Goal: Task Accomplishment & Management: Complete application form

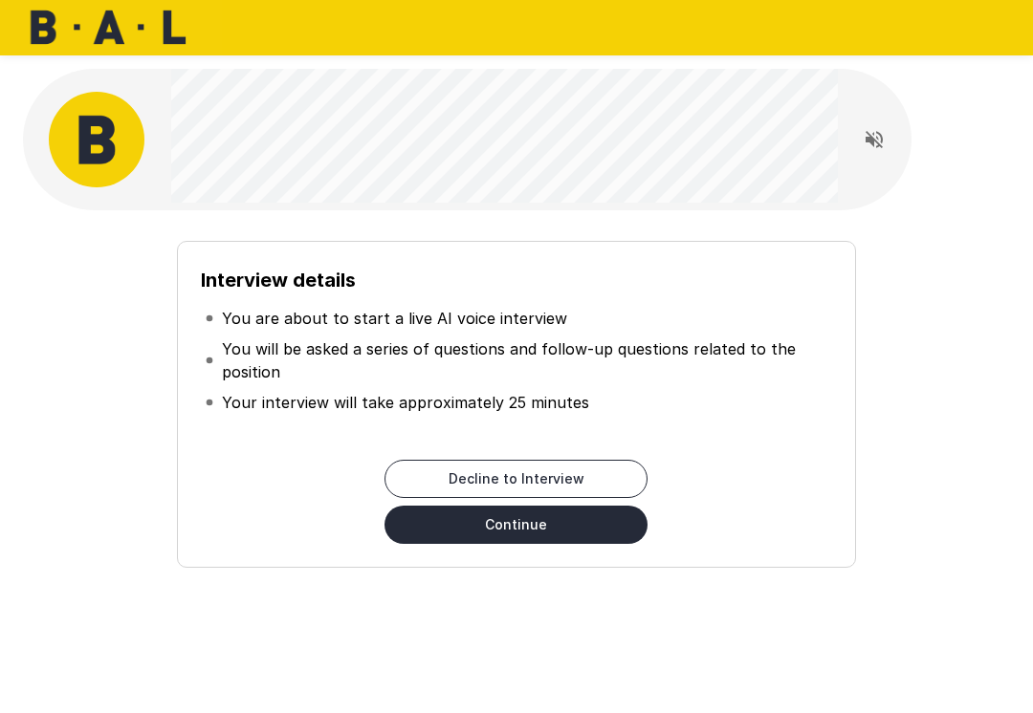
click at [547, 524] on button "Continue" at bounding box center [515, 525] width 263 height 38
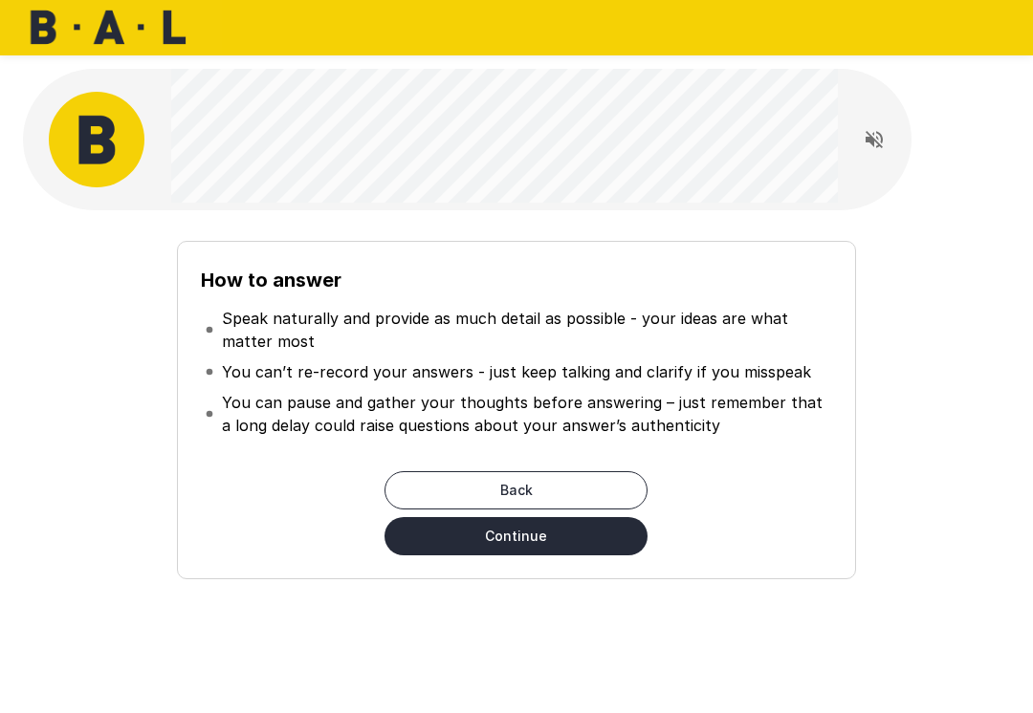
click at [547, 541] on button "Continue" at bounding box center [515, 536] width 263 height 38
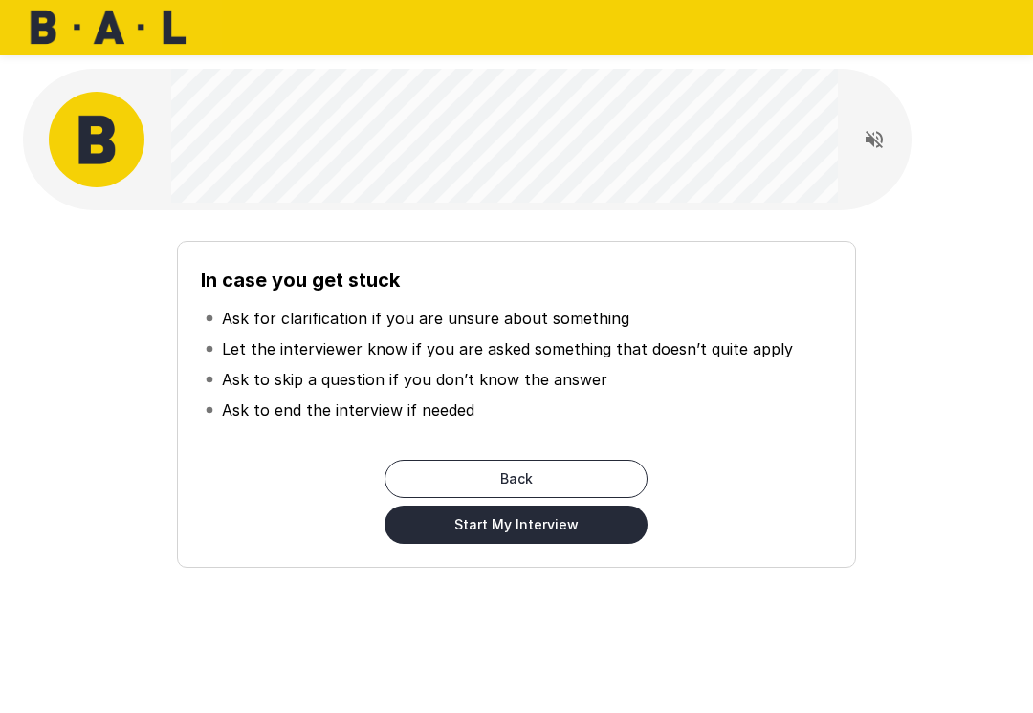
click at [555, 536] on button "Start My Interview" at bounding box center [515, 525] width 263 height 38
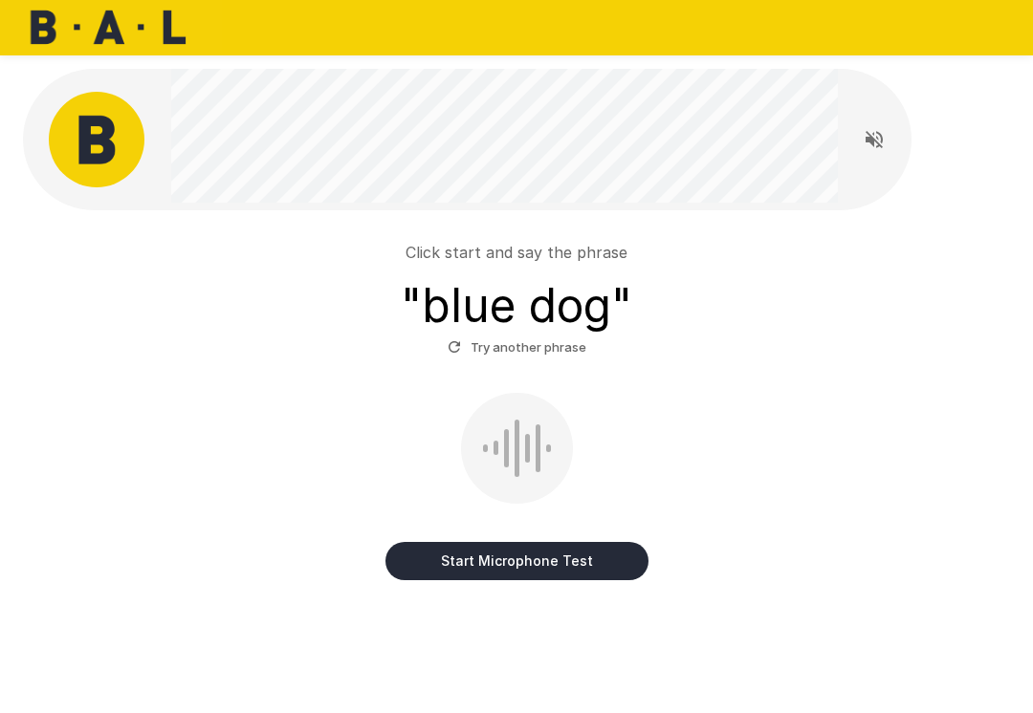
click at [551, 558] on button "Start Microphone Test" at bounding box center [516, 561] width 263 height 38
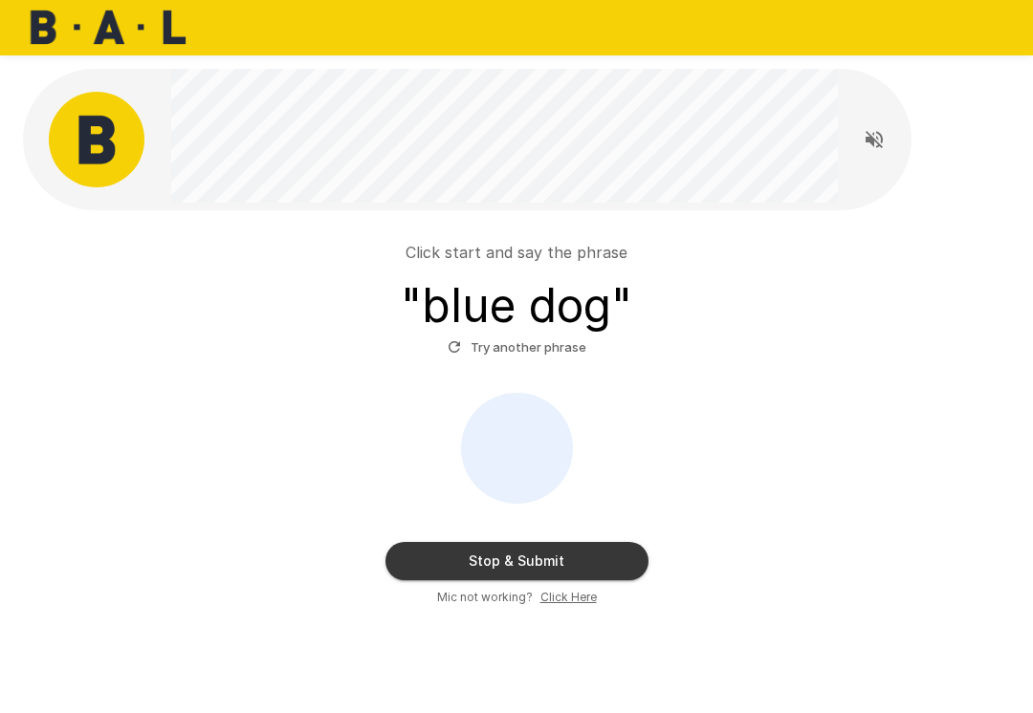
click at [555, 561] on button "Stop & Submit" at bounding box center [516, 561] width 263 height 38
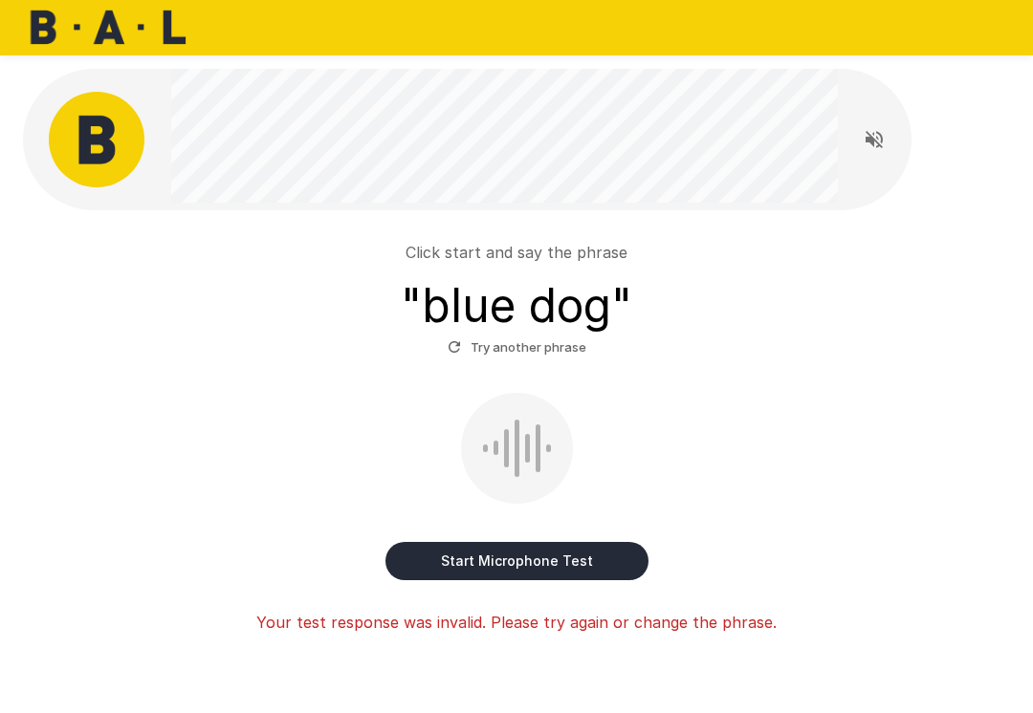
click at [546, 560] on button "Start Microphone Test" at bounding box center [516, 561] width 263 height 38
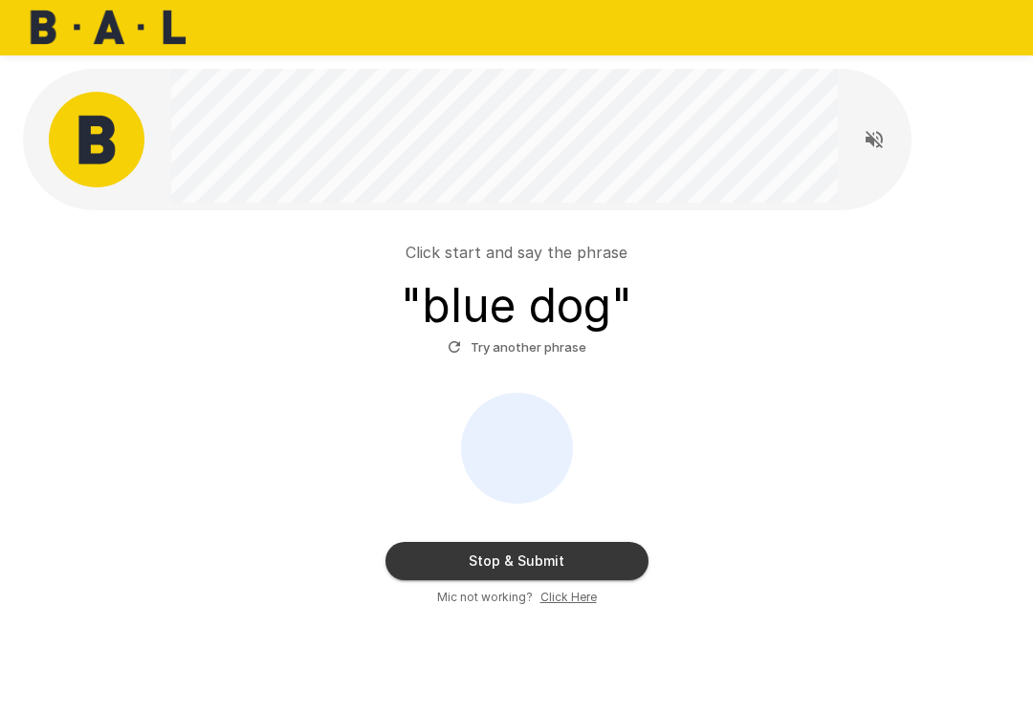
click at [538, 556] on button "Stop & Submit" at bounding box center [516, 561] width 263 height 38
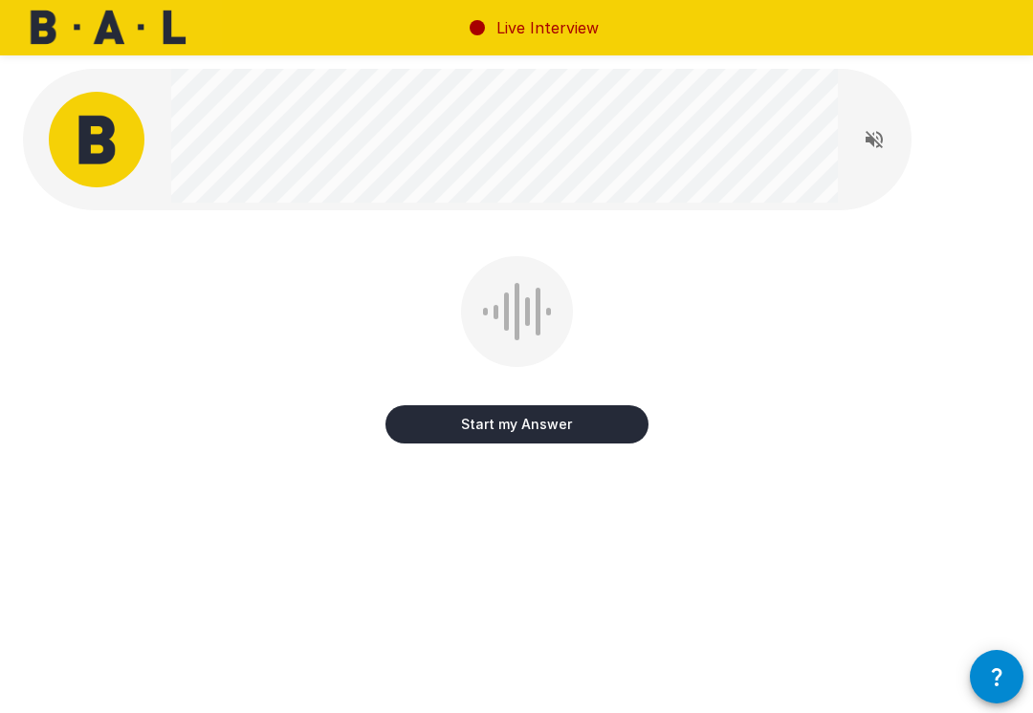
click at [535, 425] on button "Start my Answer" at bounding box center [516, 424] width 263 height 38
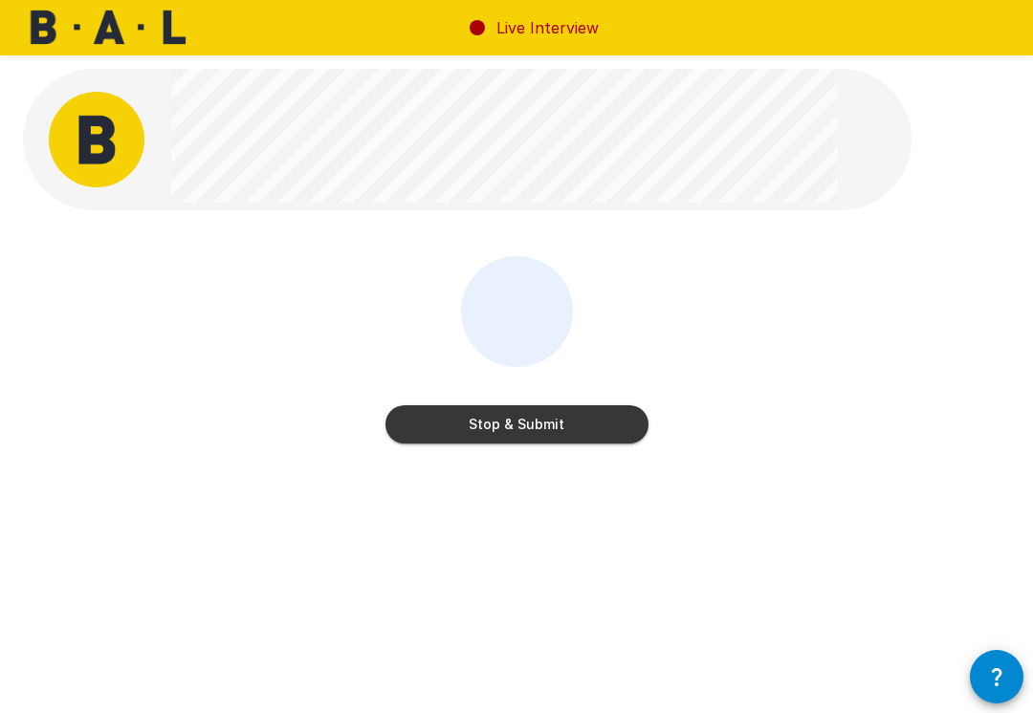
click at [555, 426] on button "Stop & Submit" at bounding box center [516, 424] width 263 height 38
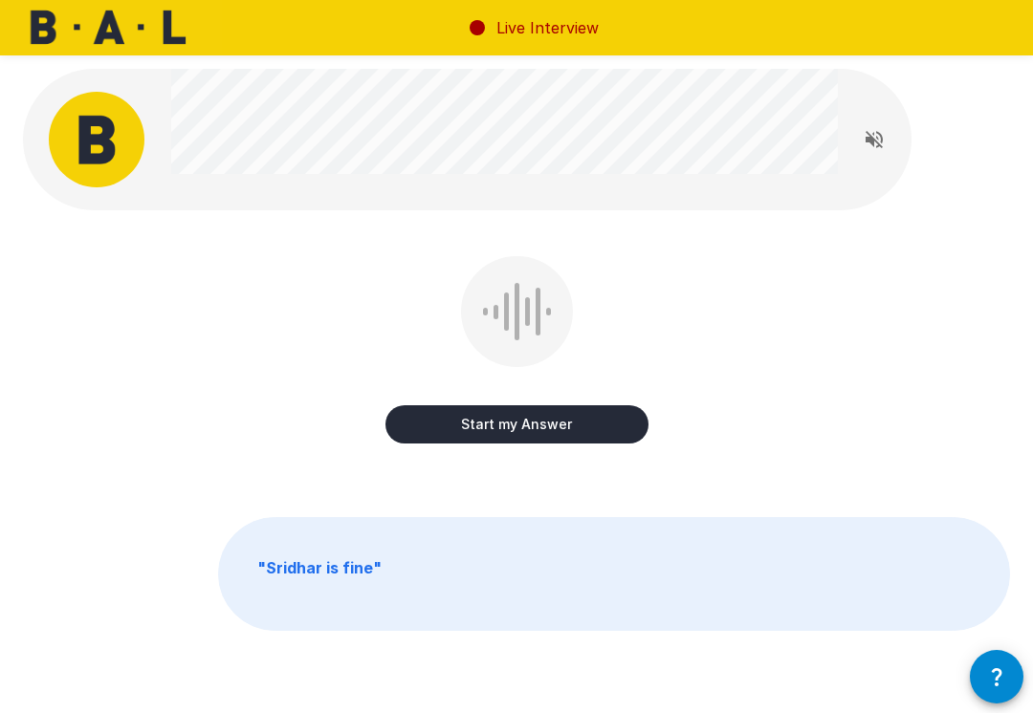
click at [540, 429] on button "Start my Answer" at bounding box center [516, 424] width 263 height 38
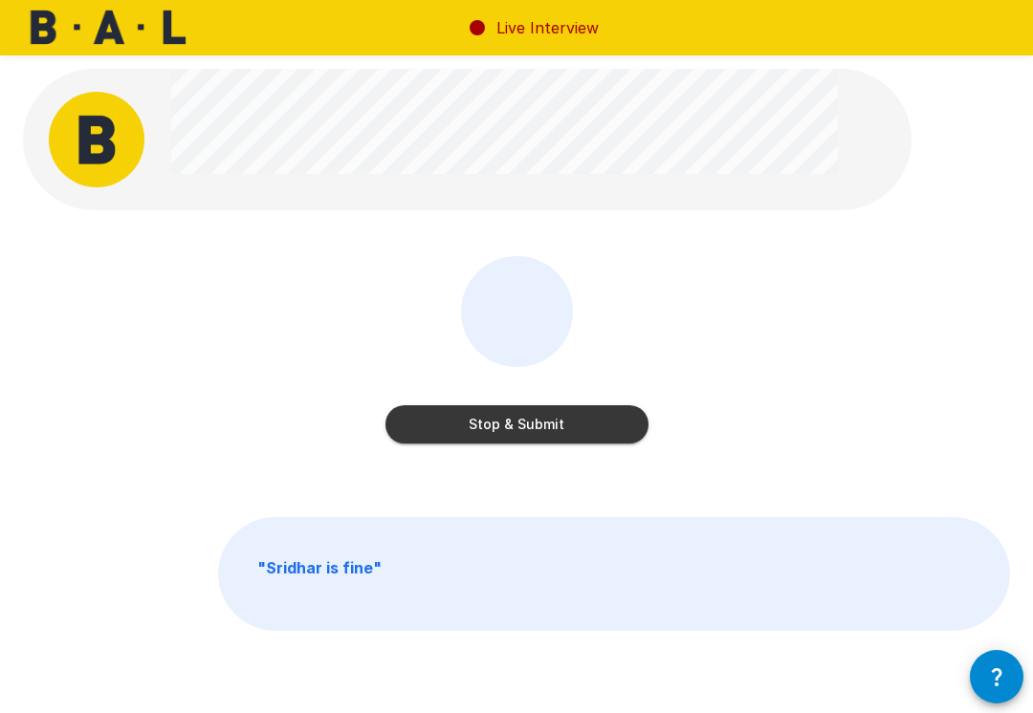
click at [544, 433] on button "Stop & Submit" at bounding box center [516, 424] width 263 height 38
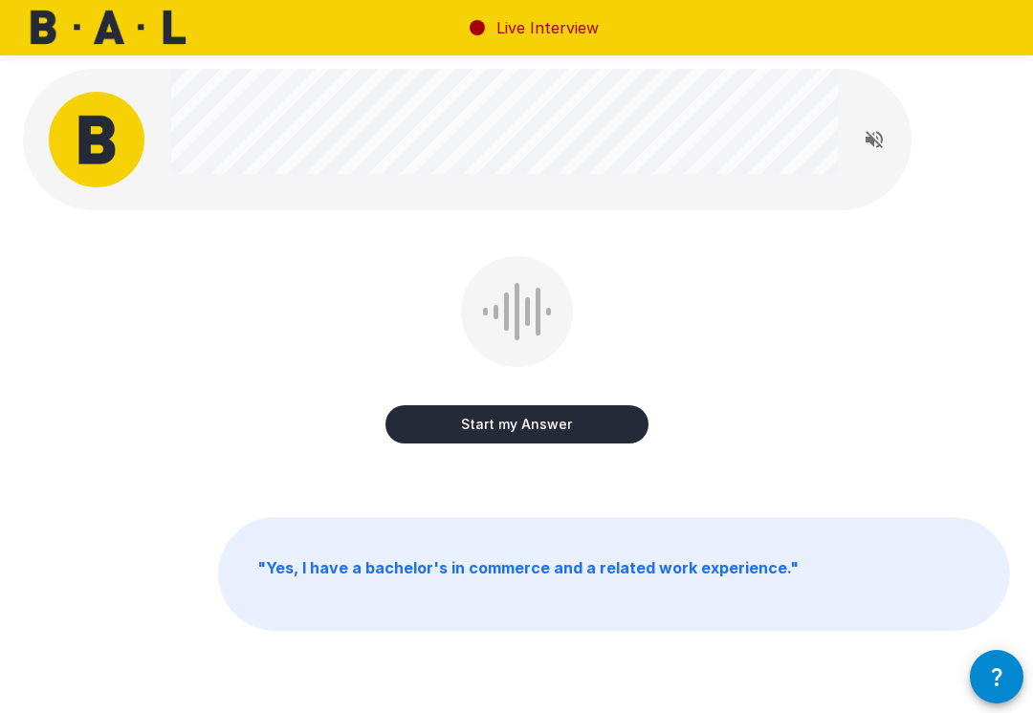
click at [529, 425] on button "Start my Answer" at bounding box center [516, 424] width 263 height 38
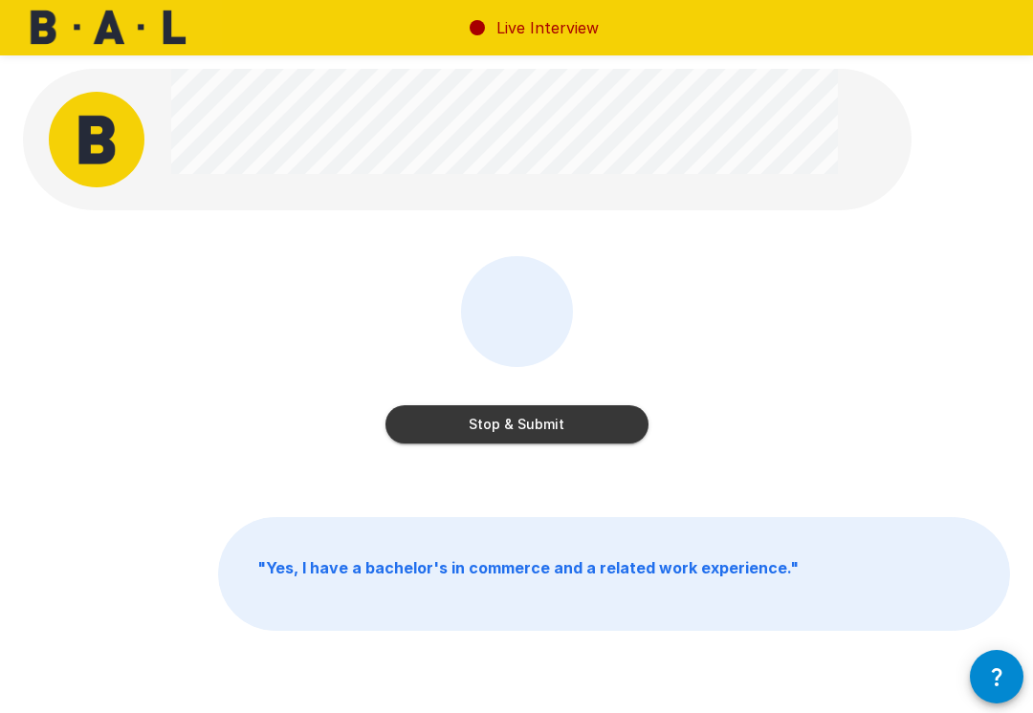
click at [547, 424] on button "Stop & Submit" at bounding box center [516, 424] width 263 height 38
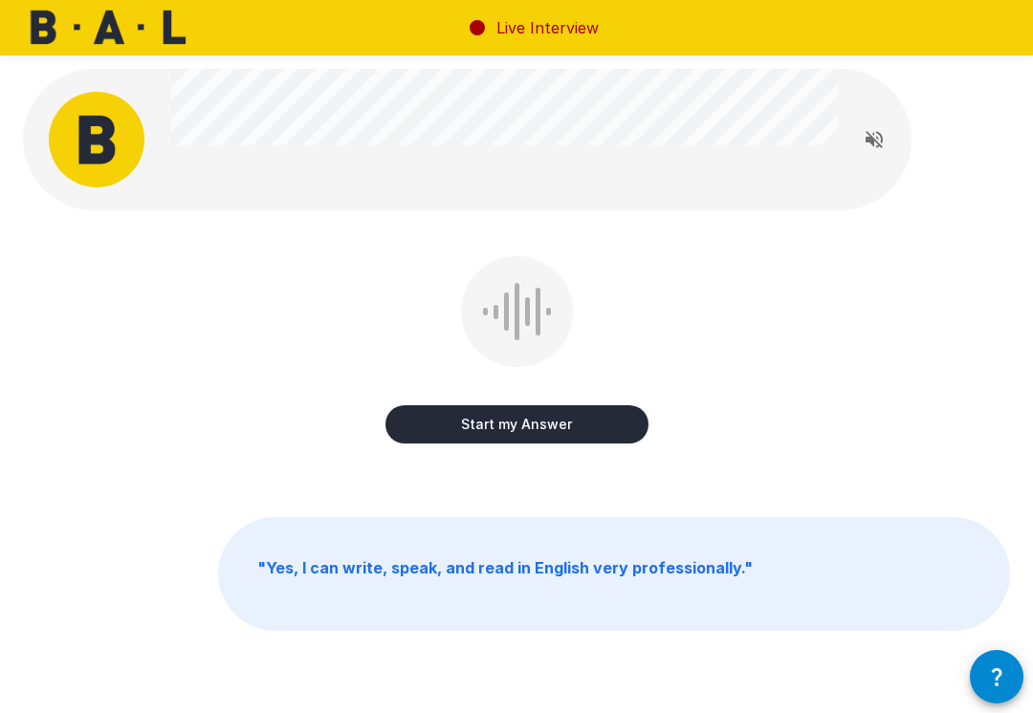
click at [547, 428] on button "Start my Answer" at bounding box center [516, 424] width 263 height 38
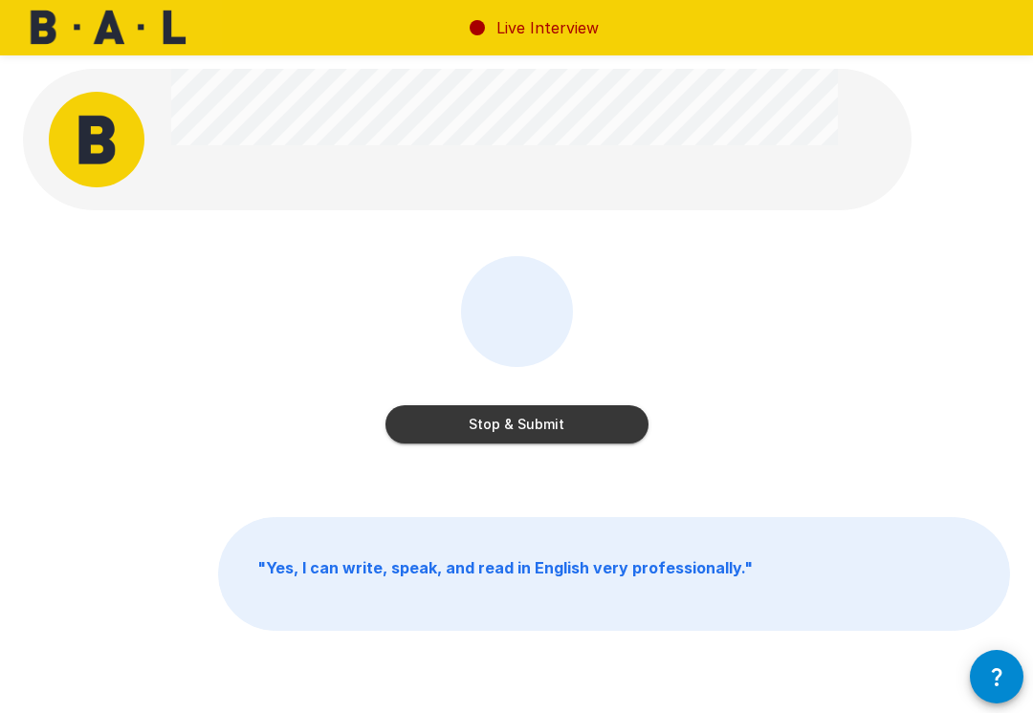
click at [539, 425] on button "Stop & Submit" at bounding box center [516, 424] width 263 height 38
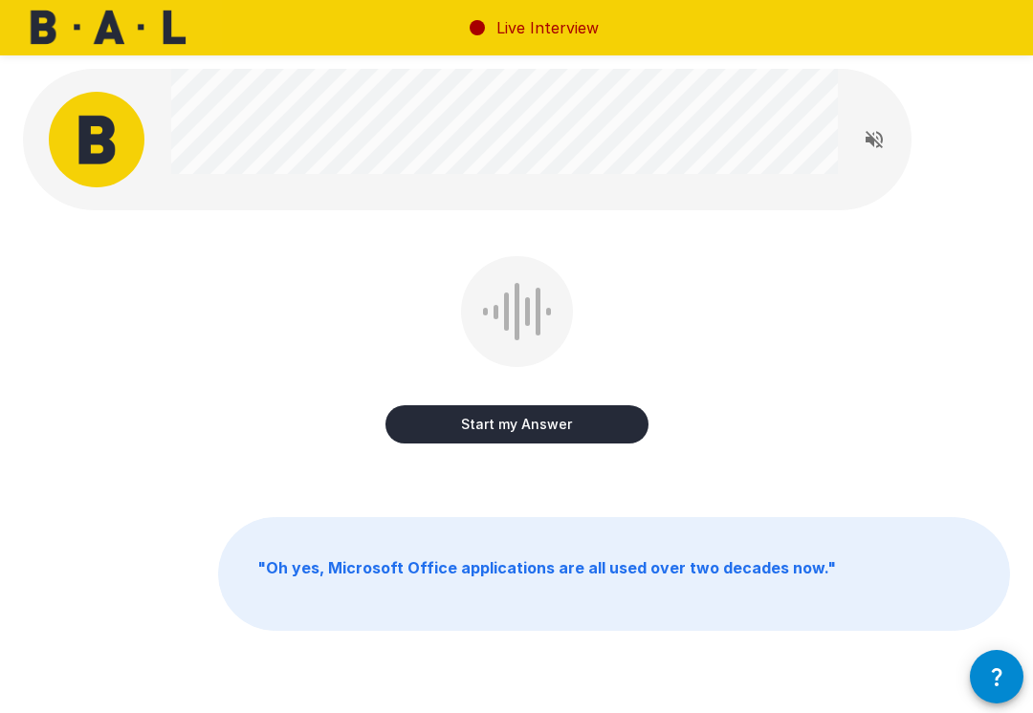
click at [535, 425] on button "Start my Answer" at bounding box center [516, 424] width 263 height 38
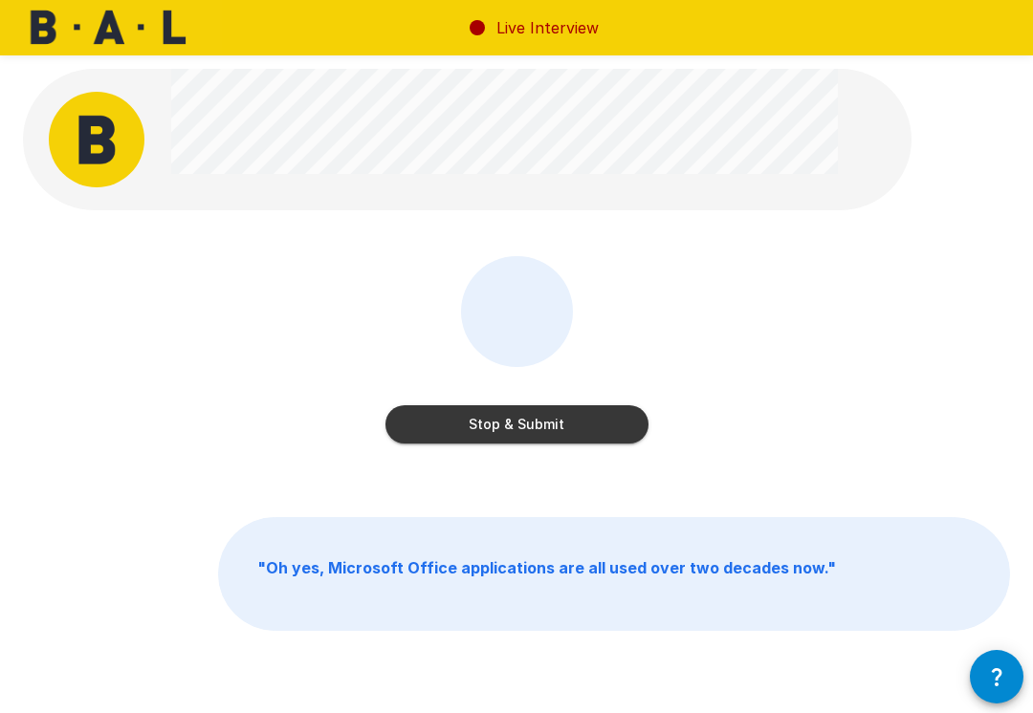
click at [534, 425] on button "Stop & Submit" at bounding box center [516, 424] width 263 height 38
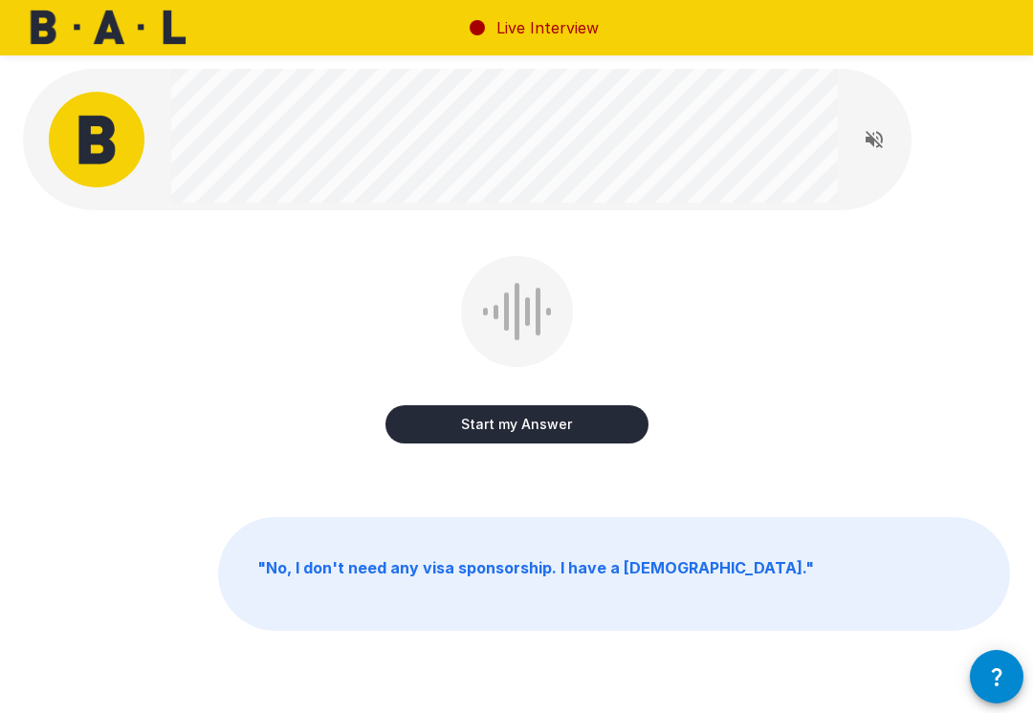
click at [530, 427] on button "Start my Answer" at bounding box center [516, 424] width 263 height 38
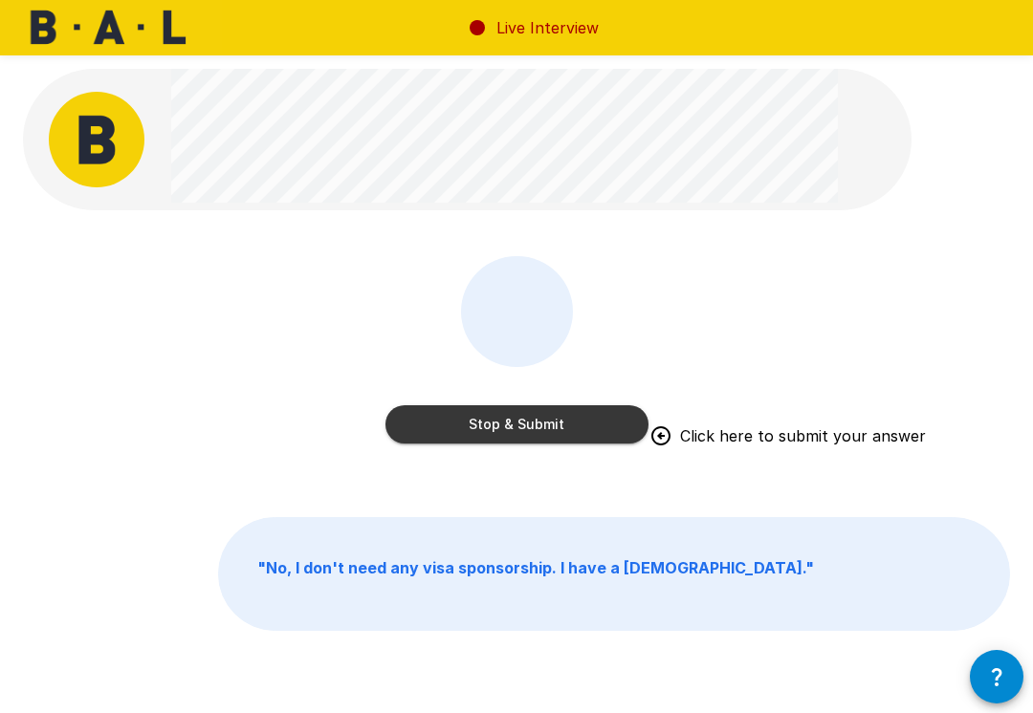
click at [557, 424] on button "Stop & Submit" at bounding box center [516, 424] width 263 height 38
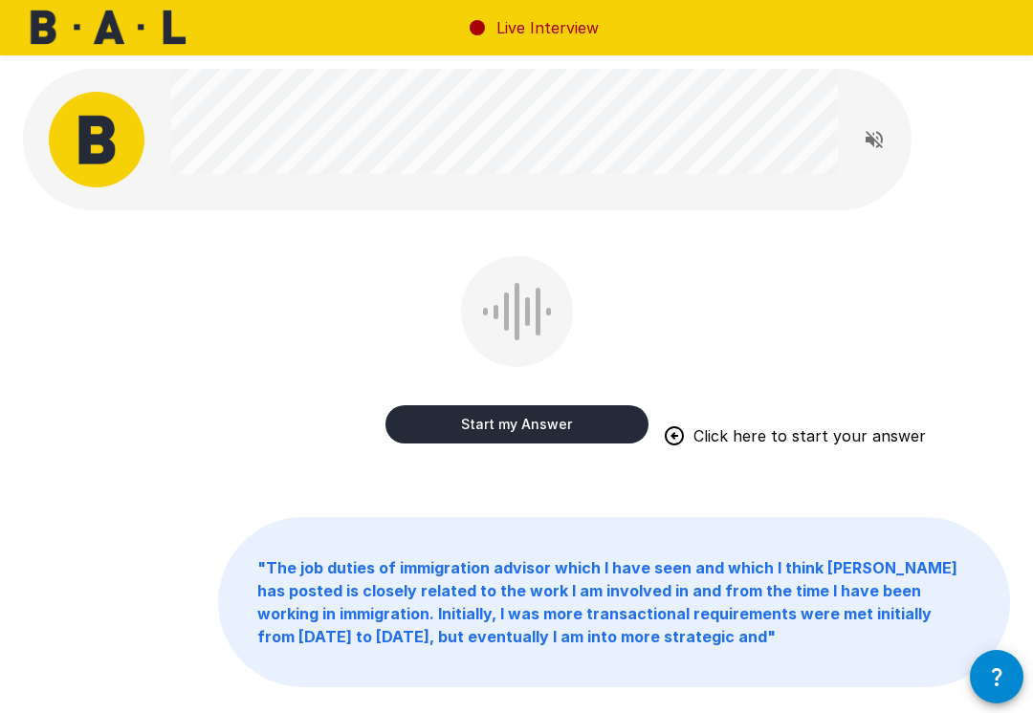
click at [553, 426] on button "Start my Answer" at bounding box center [516, 424] width 263 height 38
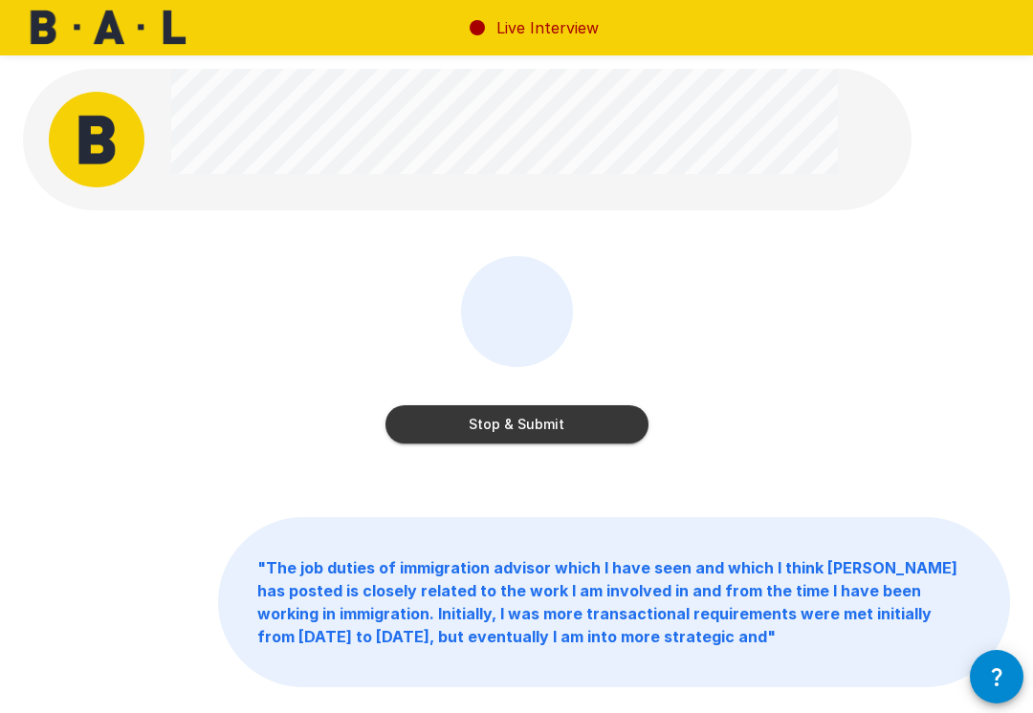
click at [559, 433] on button "Stop & Submit" at bounding box center [516, 424] width 263 height 38
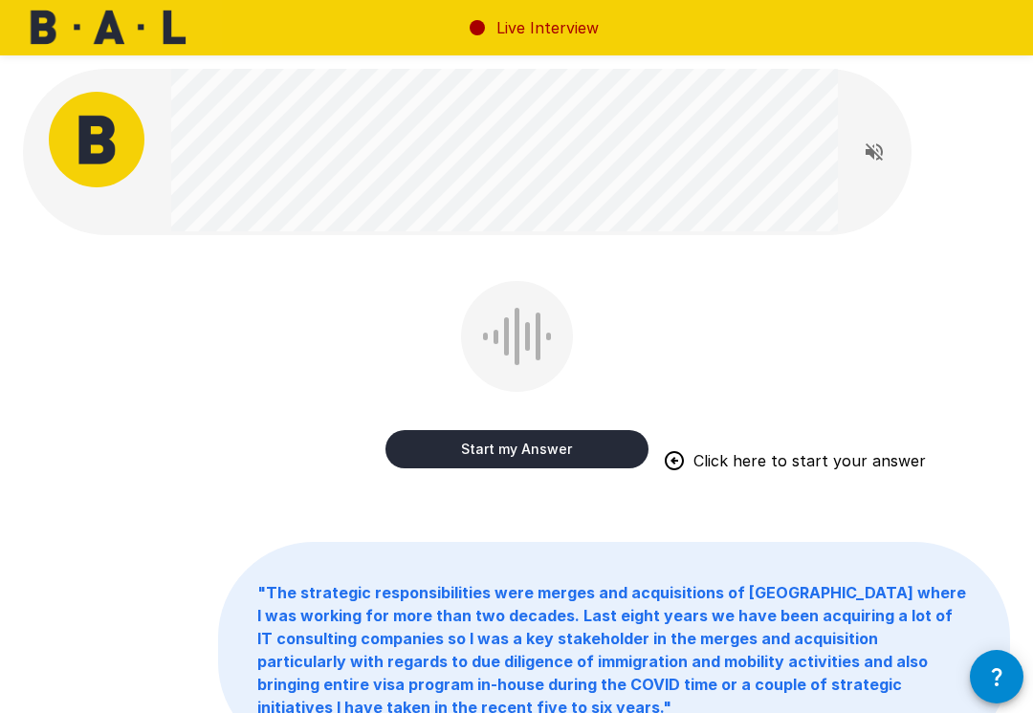
click at [528, 454] on button "Start my Answer" at bounding box center [516, 449] width 263 height 38
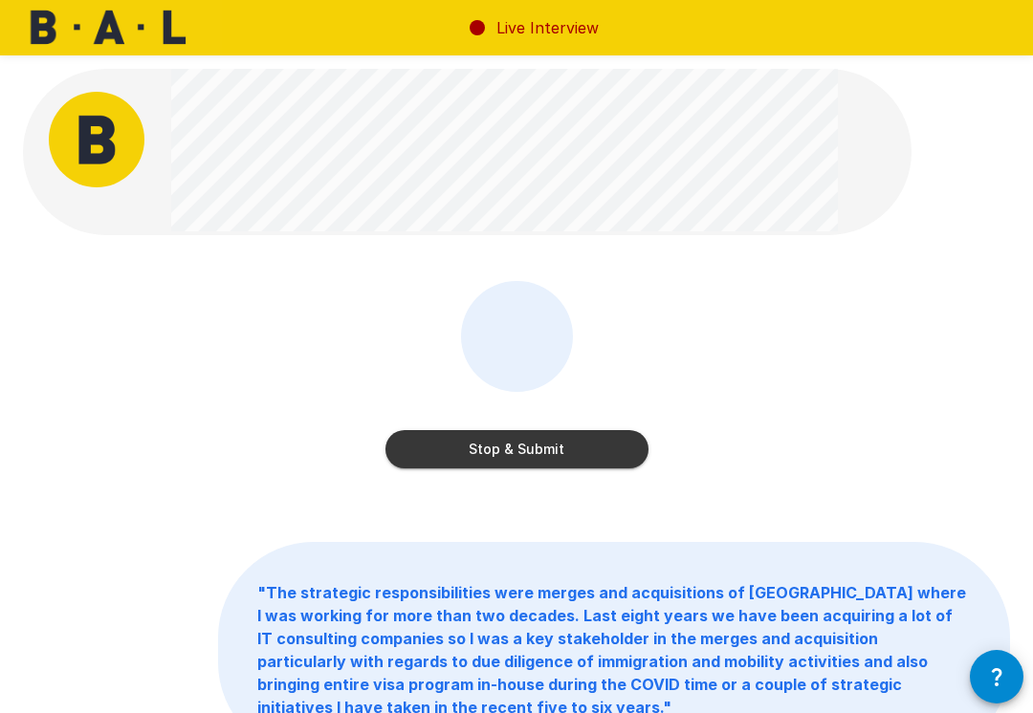
click at [565, 442] on button "Stop & Submit" at bounding box center [516, 449] width 263 height 38
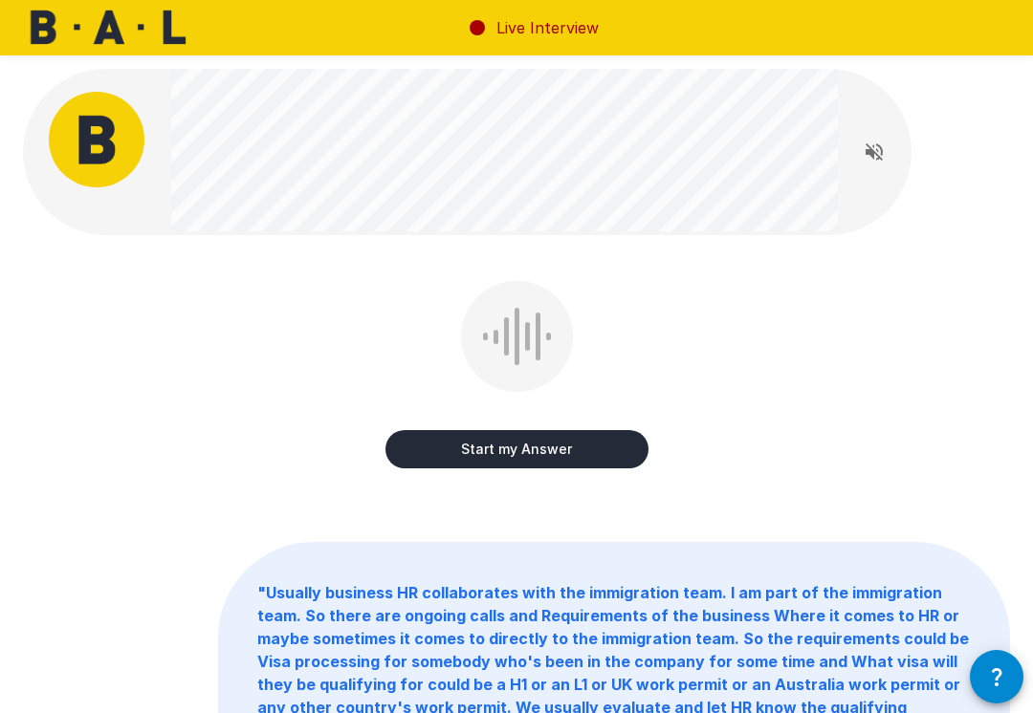
click at [533, 450] on button "Start my Answer" at bounding box center [516, 449] width 263 height 38
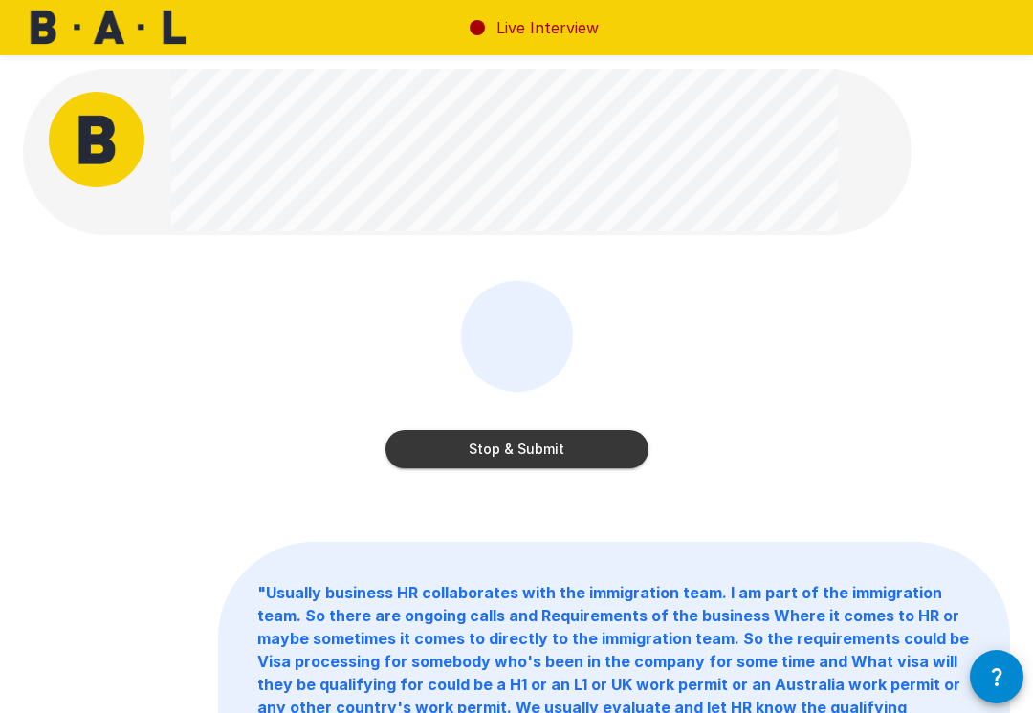
click at [582, 457] on button "Stop & Submit" at bounding box center [516, 449] width 263 height 38
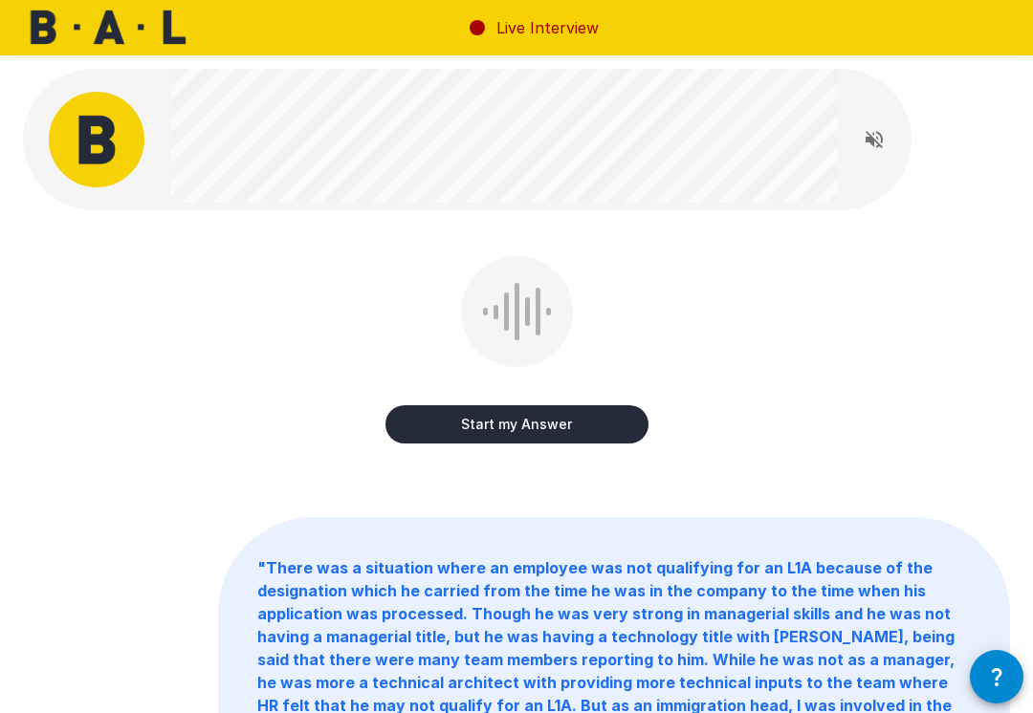
click at [538, 425] on button "Start my Answer" at bounding box center [516, 424] width 263 height 38
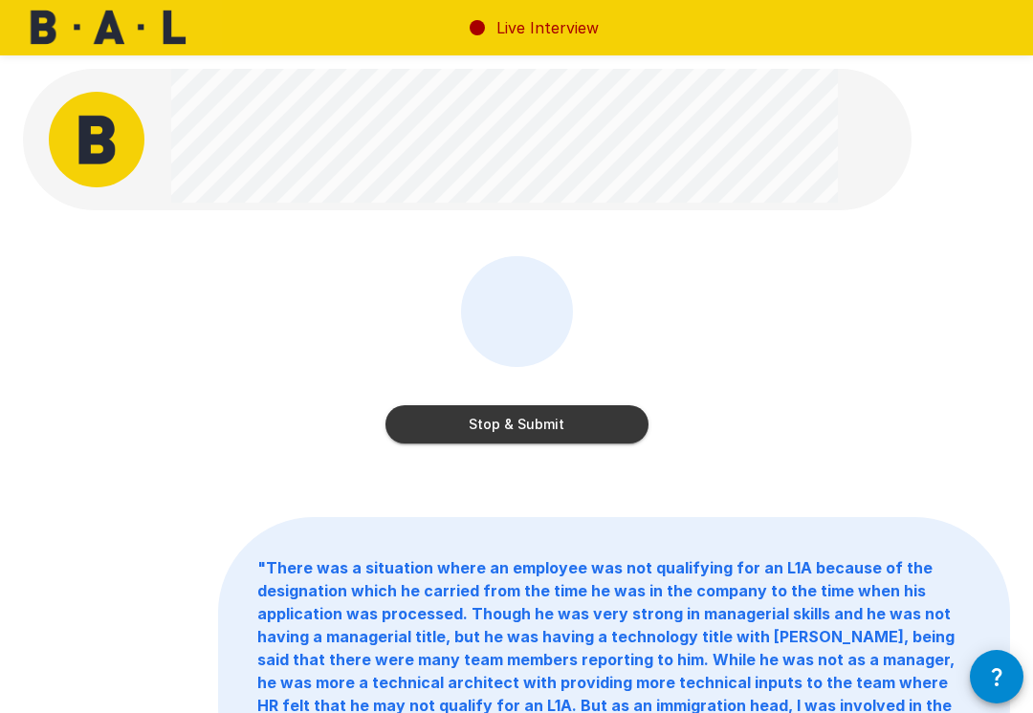
click at [529, 425] on button "Stop & Submit" at bounding box center [516, 424] width 263 height 38
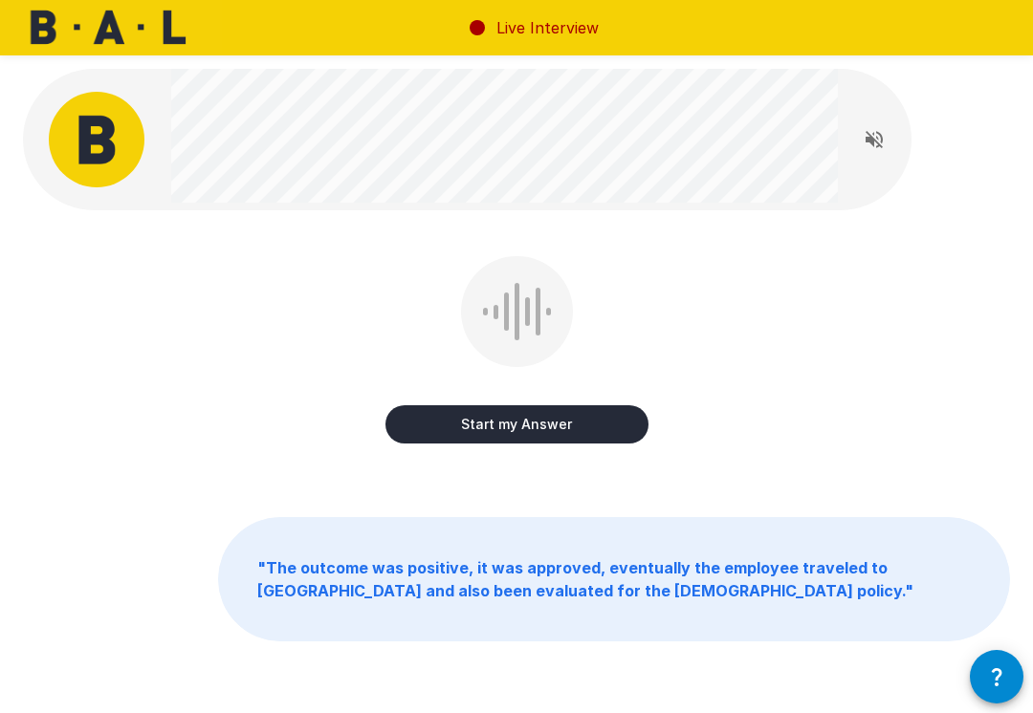
click at [534, 425] on button "Start my Answer" at bounding box center [516, 424] width 263 height 38
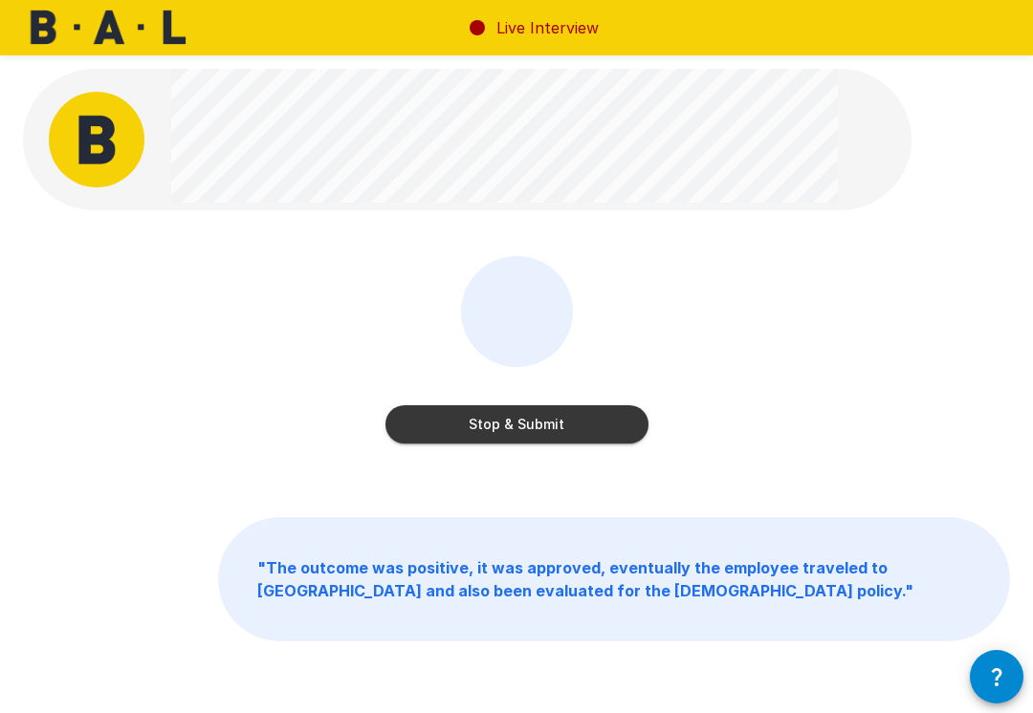
click at [551, 421] on button "Stop & Submit" at bounding box center [516, 424] width 263 height 38
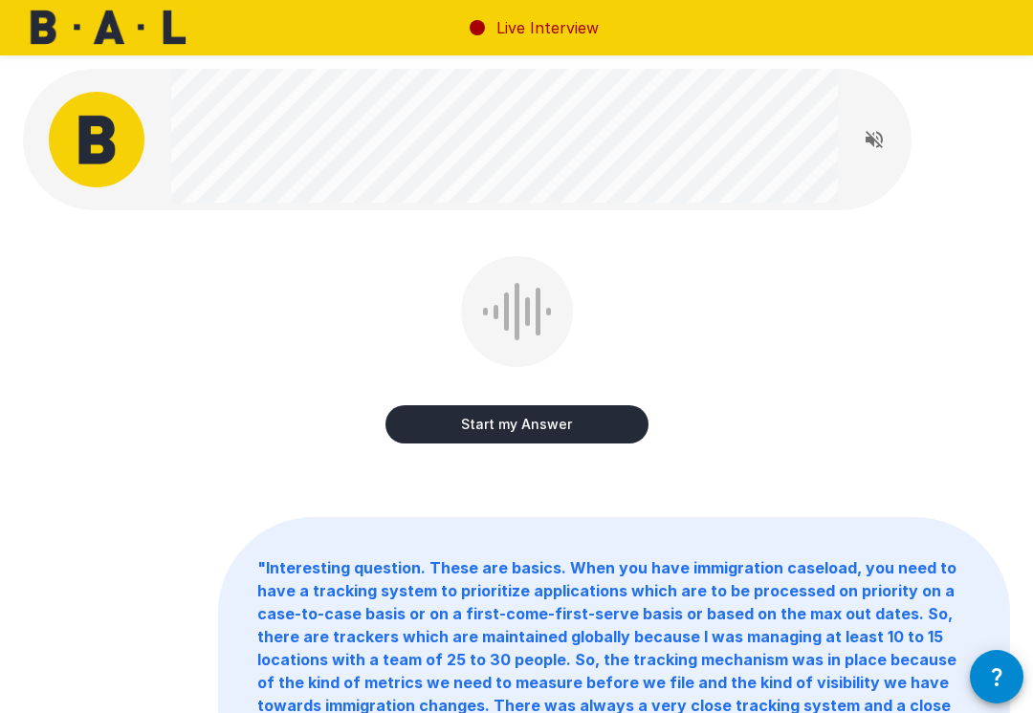
click at [547, 428] on button "Start my Answer" at bounding box center [516, 424] width 263 height 38
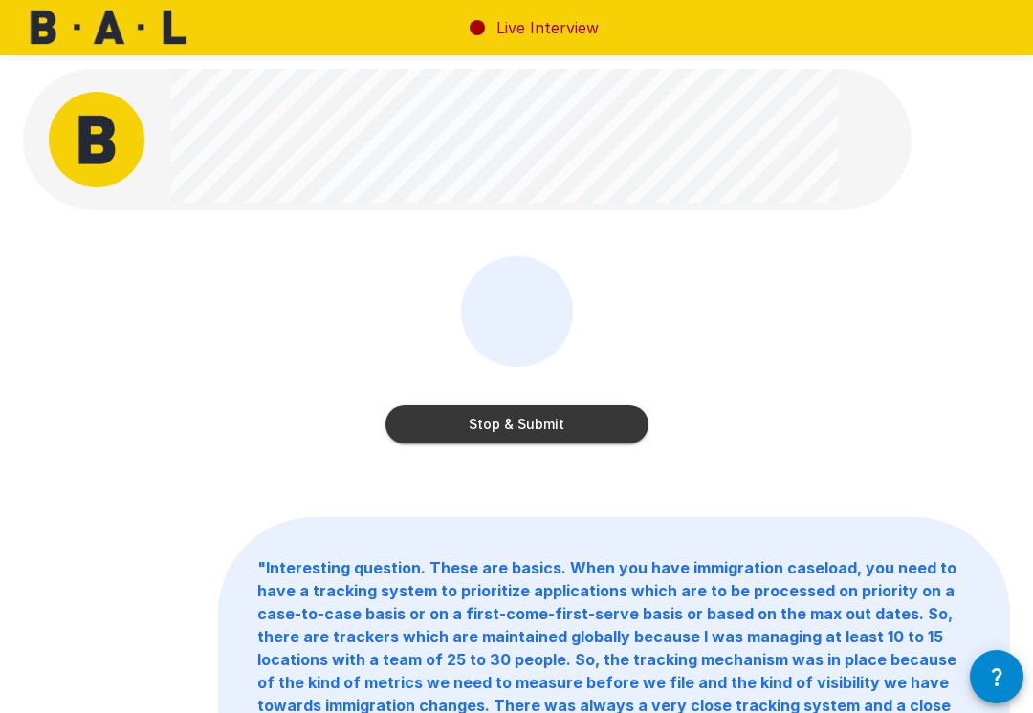
click at [546, 412] on button "Stop & Submit" at bounding box center [516, 424] width 263 height 38
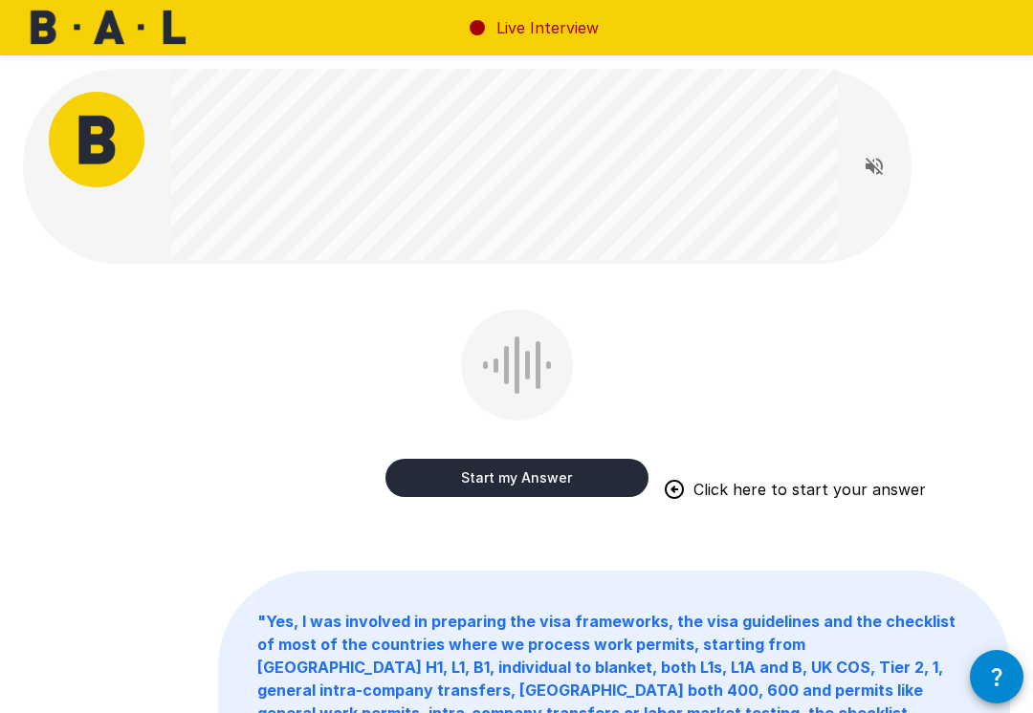
click at [543, 470] on button "Start my Answer" at bounding box center [516, 478] width 263 height 38
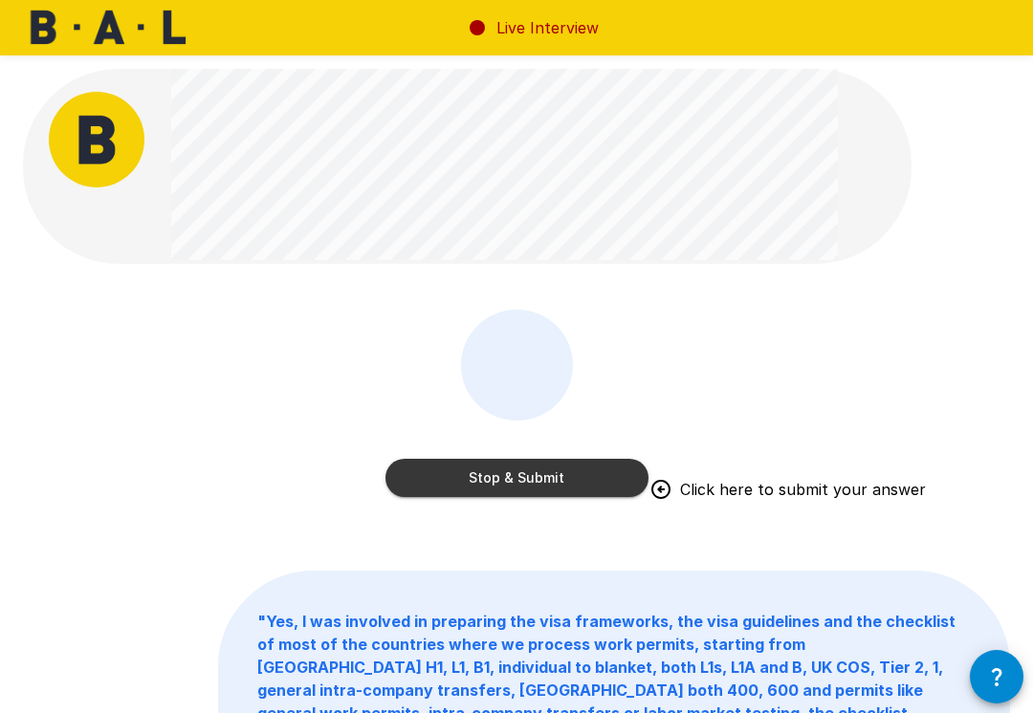
click at [548, 469] on button "Stop & Submit" at bounding box center [516, 478] width 263 height 38
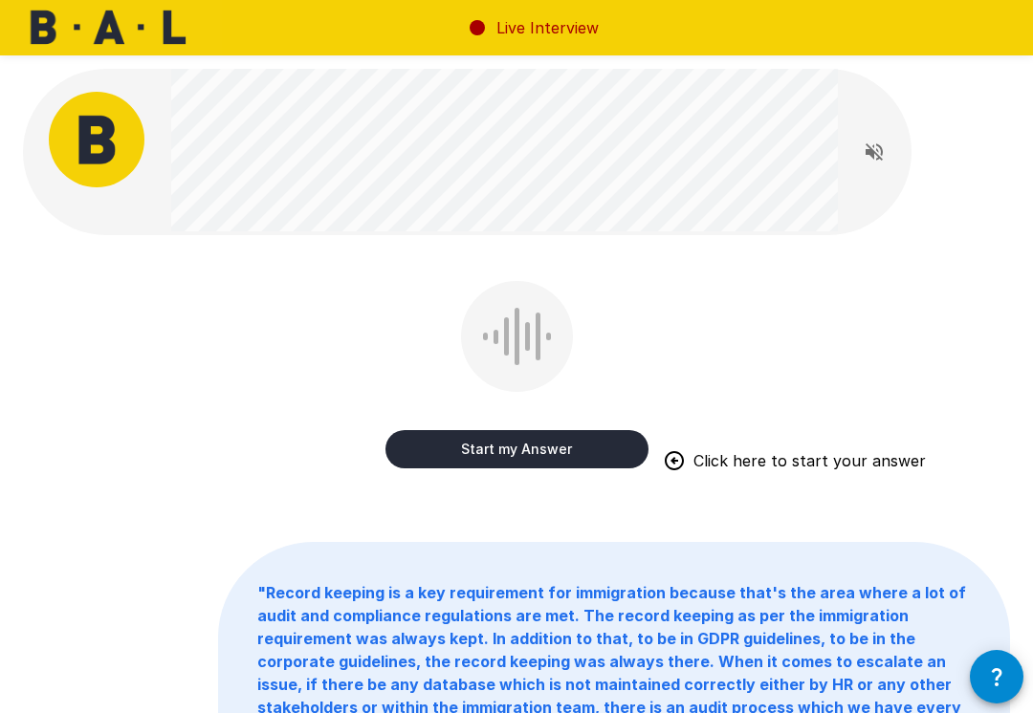
click at [564, 449] on button "Start my Answer" at bounding box center [516, 449] width 263 height 38
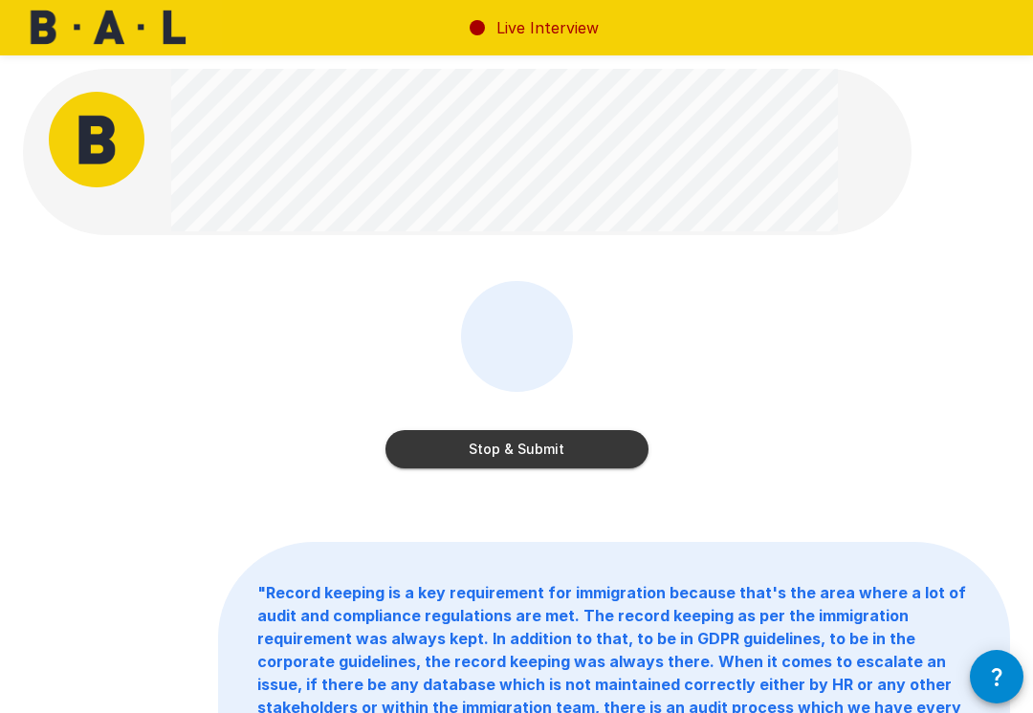
click at [562, 456] on button "Stop & Submit" at bounding box center [516, 449] width 263 height 38
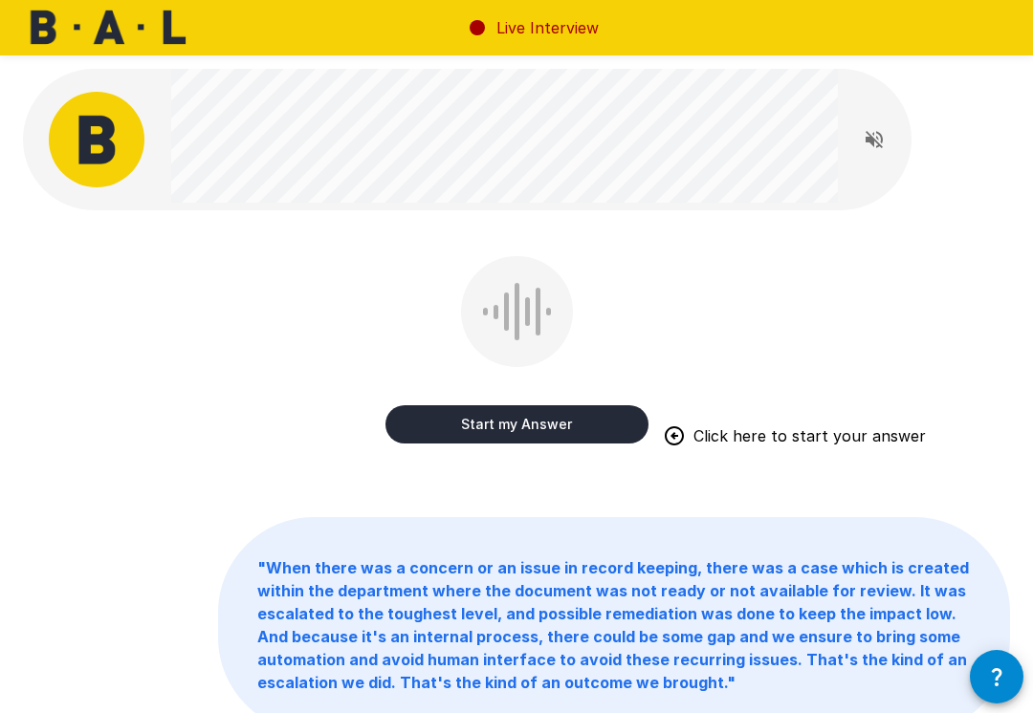
click at [530, 423] on button "Start my Answer" at bounding box center [516, 424] width 263 height 38
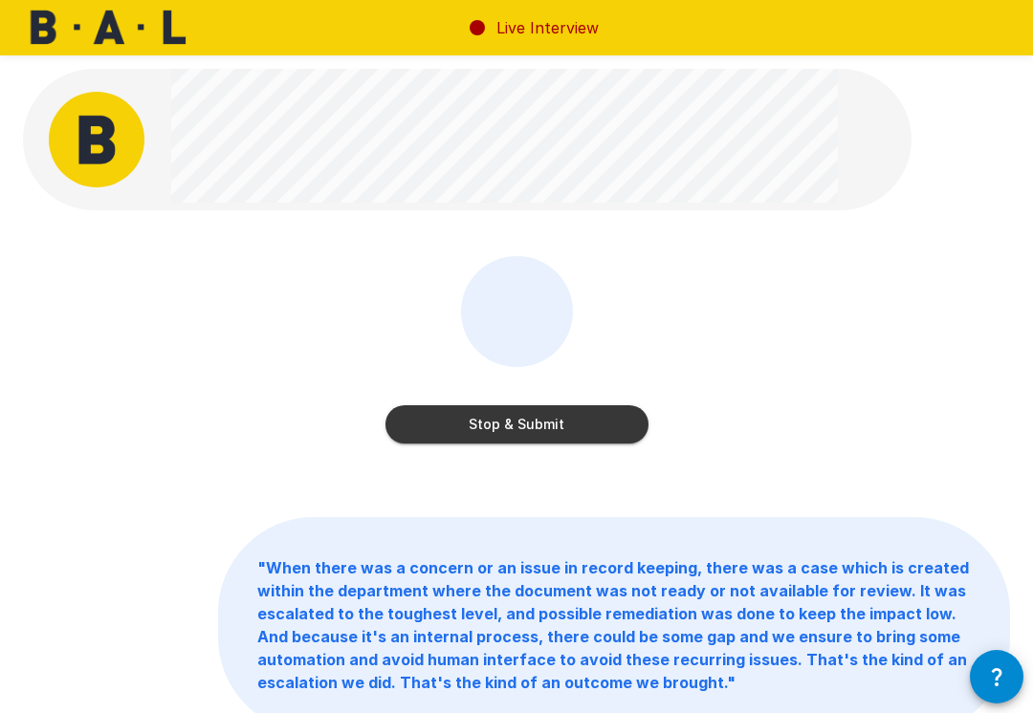
click at [544, 428] on button "Stop & Submit" at bounding box center [516, 424] width 263 height 38
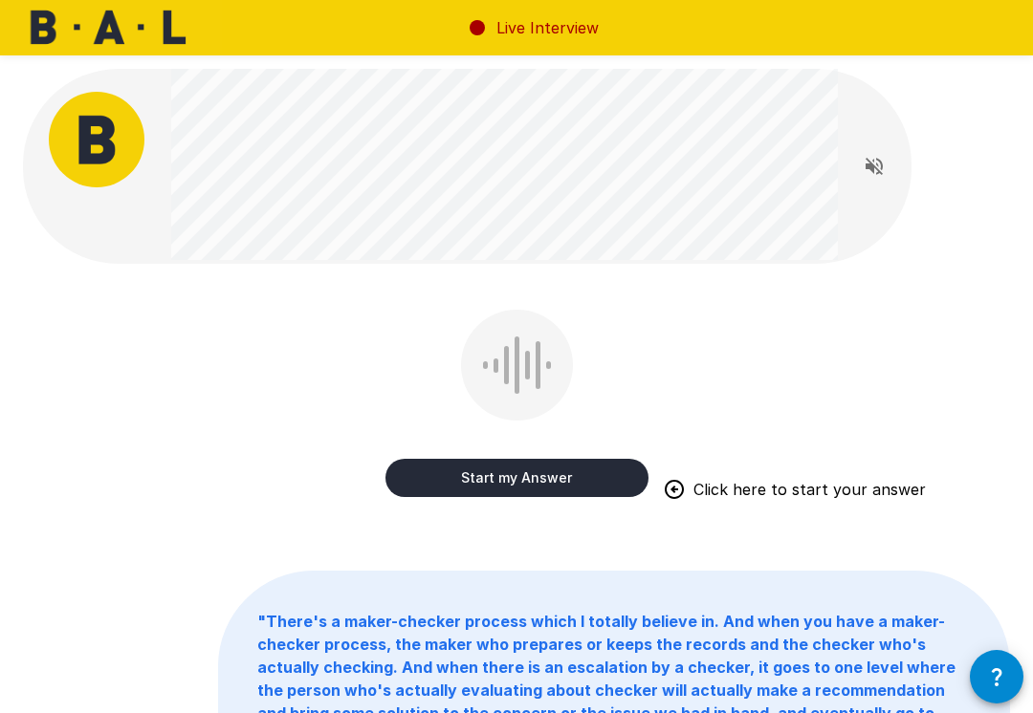
click at [516, 472] on button "Start my Answer" at bounding box center [516, 478] width 263 height 38
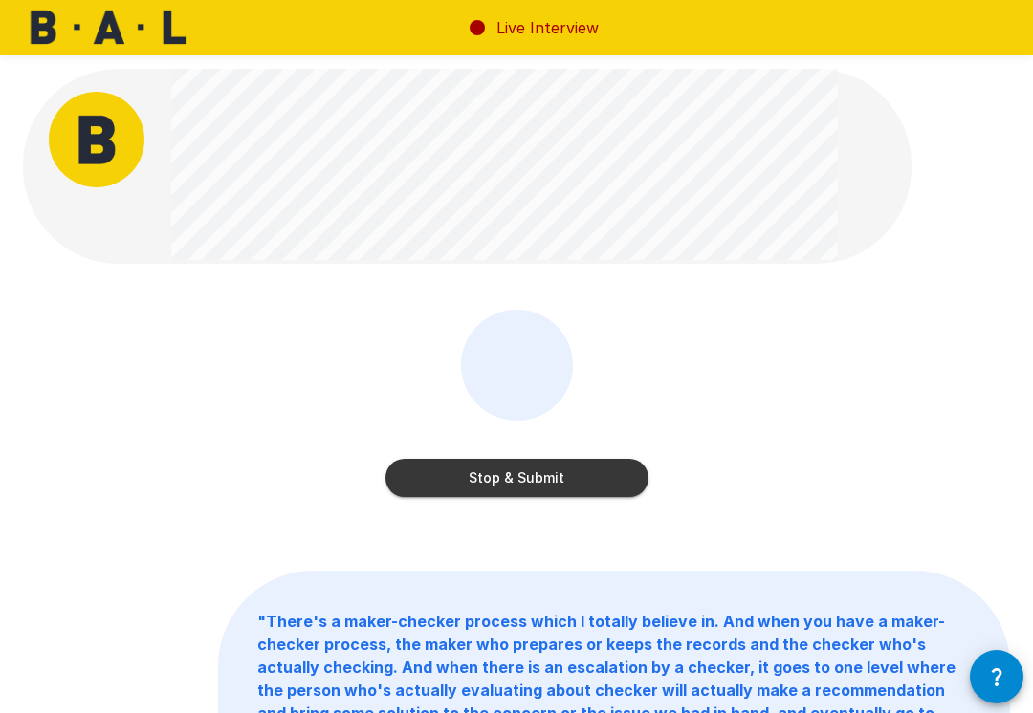
click at [585, 474] on button "Stop & Submit" at bounding box center [516, 478] width 263 height 38
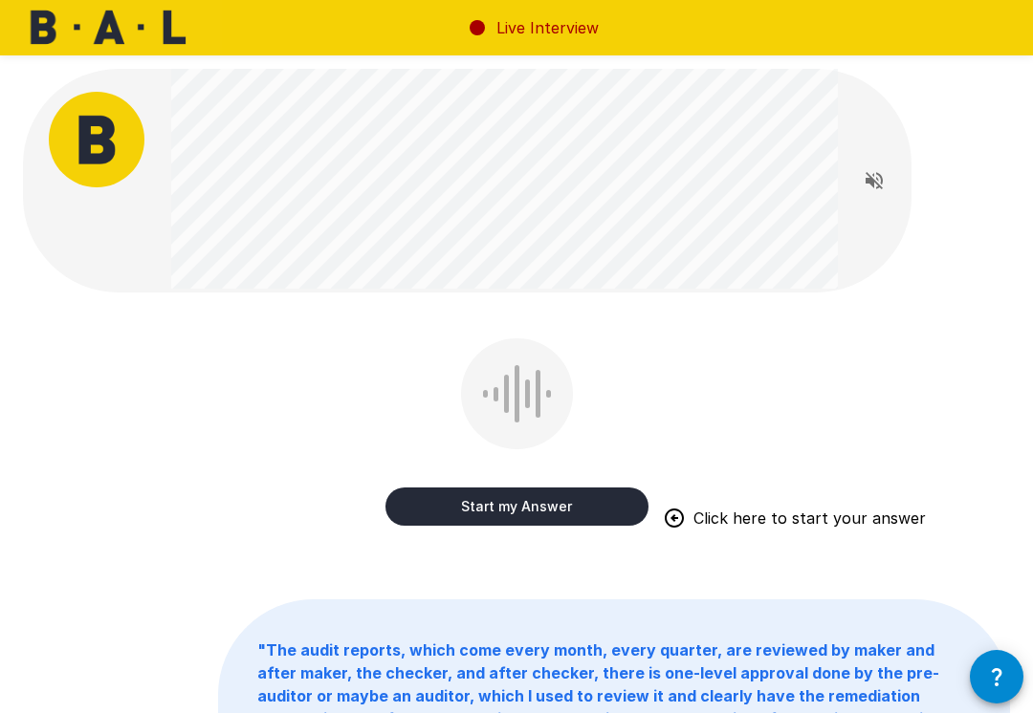
click at [525, 509] on button "Start my Answer" at bounding box center [516, 507] width 263 height 38
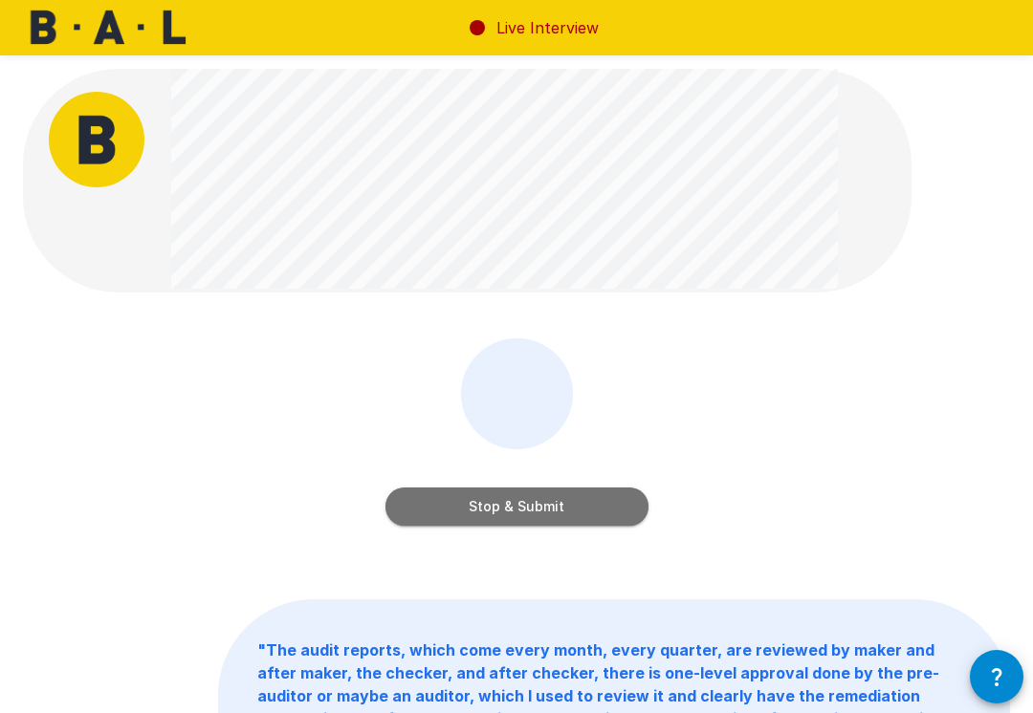
click at [572, 510] on button "Stop & Submit" at bounding box center [516, 507] width 263 height 38
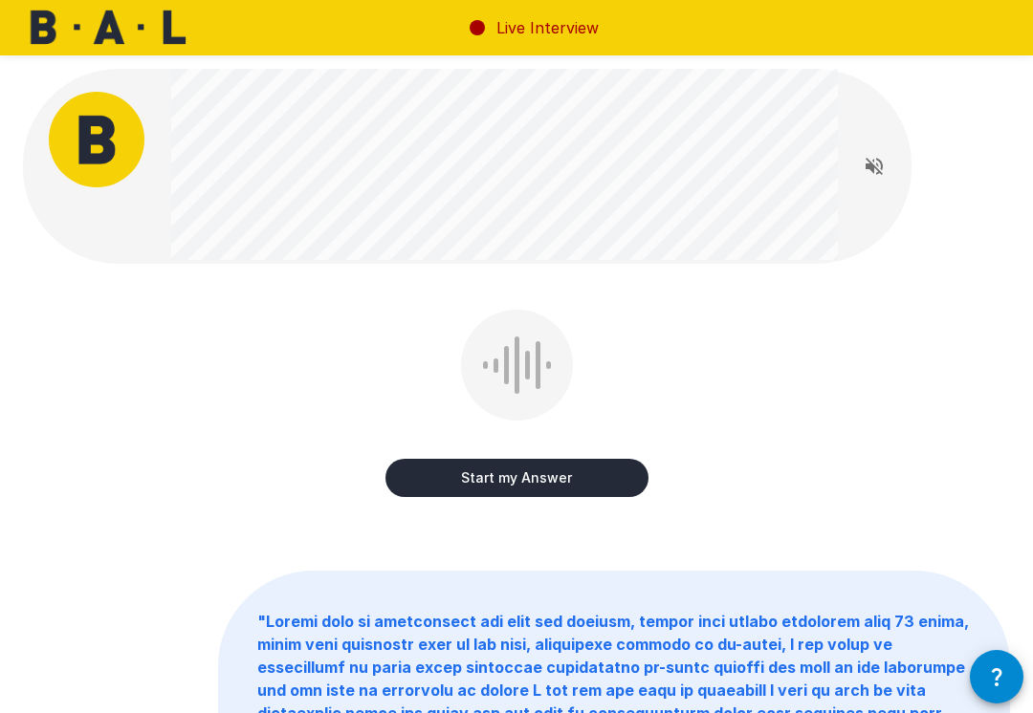
click at [549, 481] on button "Start my Answer" at bounding box center [516, 478] width 263 height 38
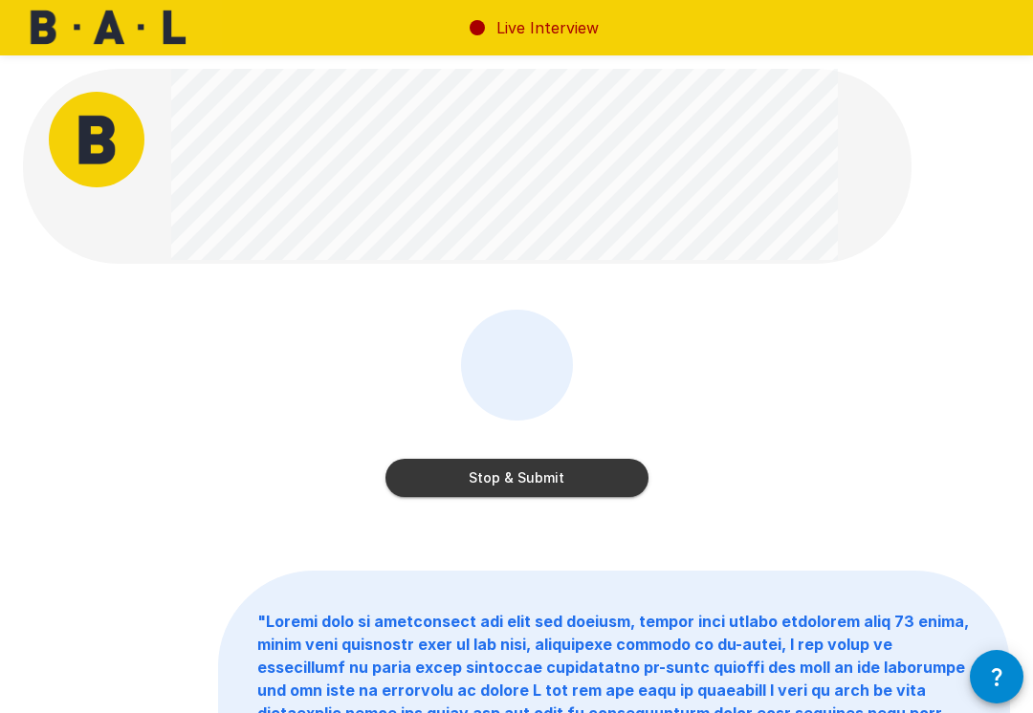
click at [578, 477] on button "Stop & Submit" at bounding box center [516, 478] width 263 height 38
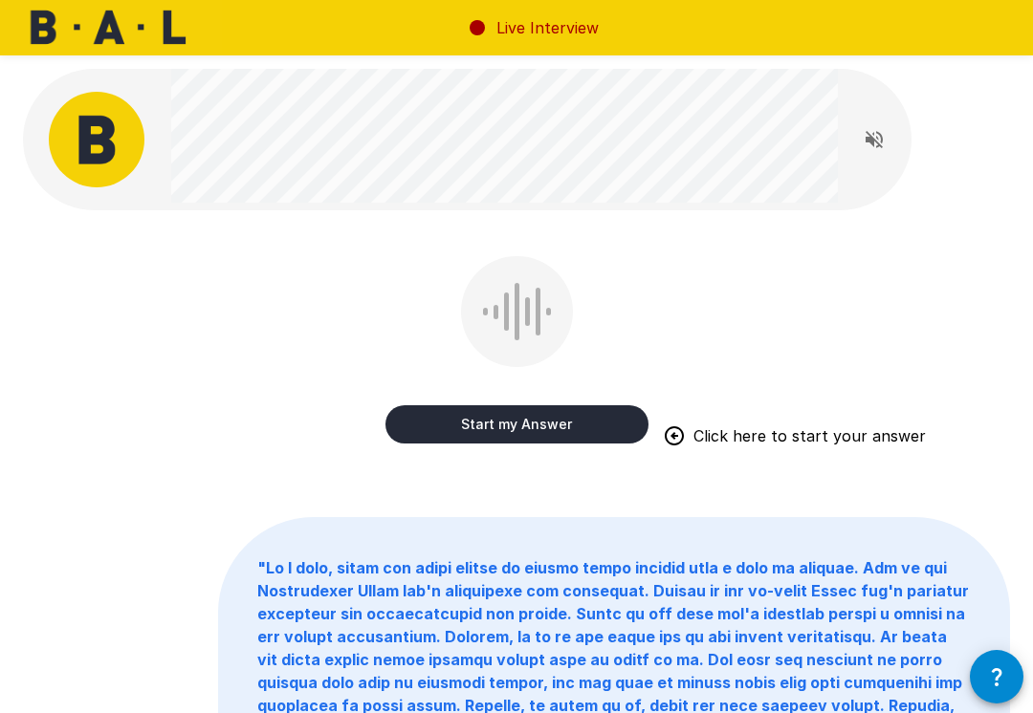
click at [536, 424] on button "Start my Answer" at bounding box center [516, 424] width 263 height 38
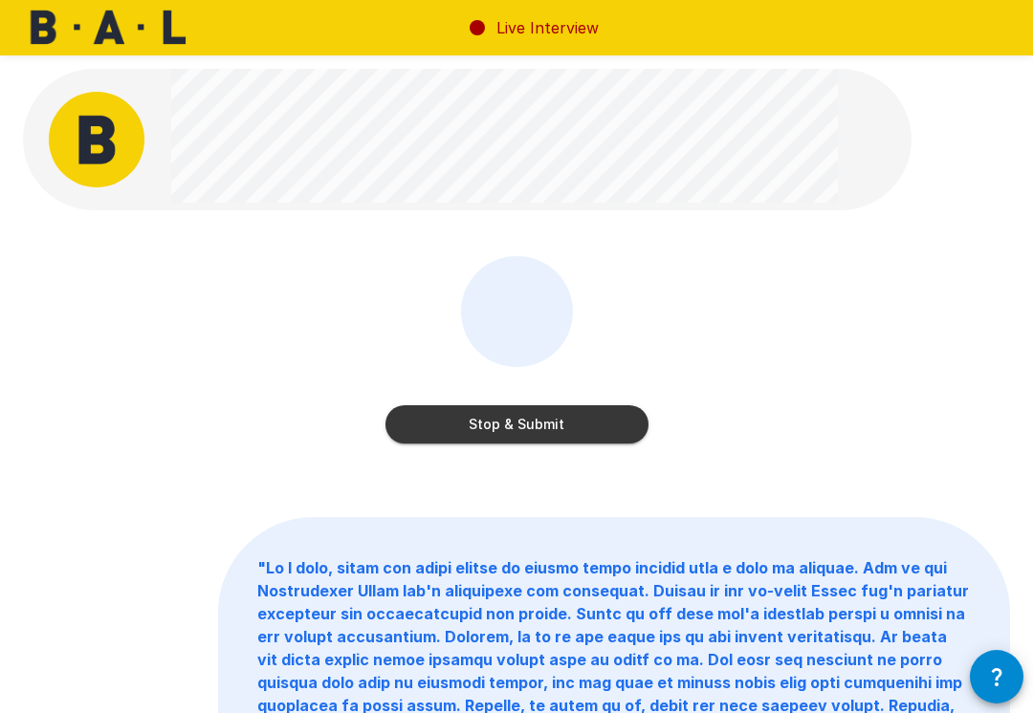
click at [564, 427] on button "Stop & Submit" at bounding box center [516, 424] width 263 height 38
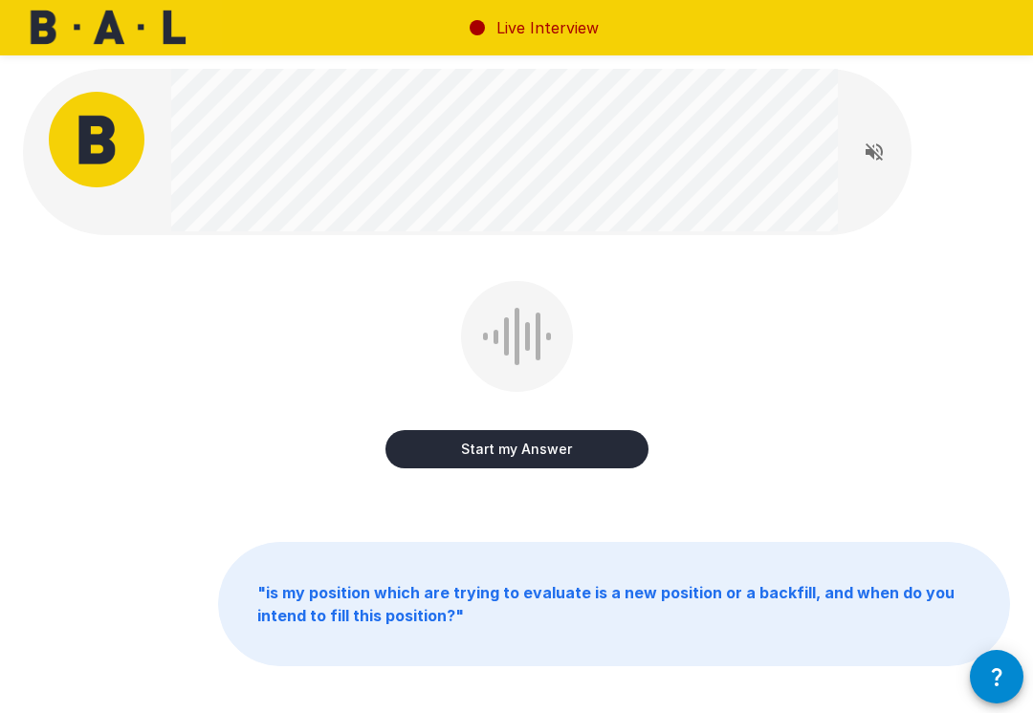
click at [555, 452] on button "Start my Answer" at bounding box center [516, 449] width 263 height 38
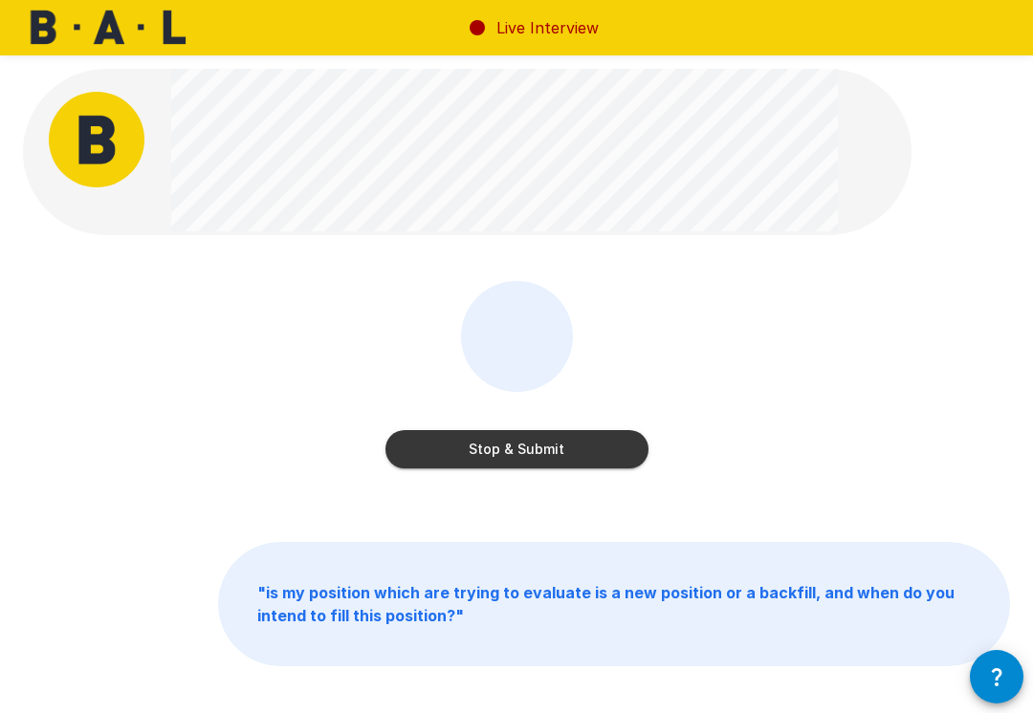
click at [562, 450] on button "Stop & Submit" at bounding box center [516, 449] width 263 height 38
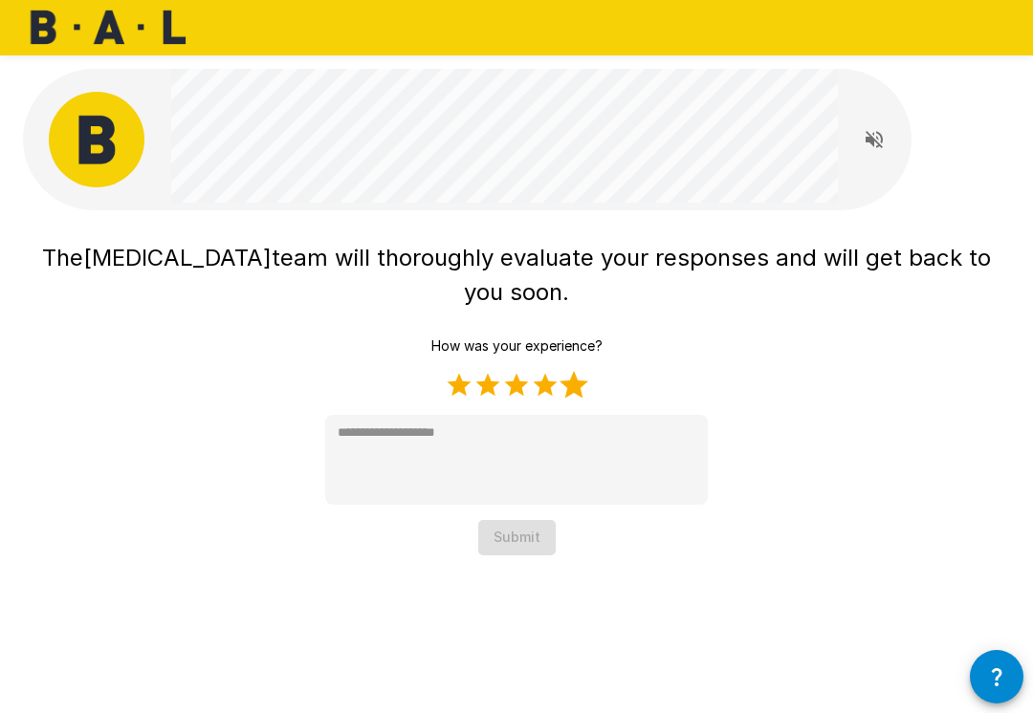
click at [573, 371] on label "5 Stars" at bounding box center [573, 385] width 29 height 29
type textarea "*"
click at [515, 520] on button "Submit" at bounding box center [516, 537] width 77 height 35
